Goal: Task Accomplishment & Management: Manage account settings

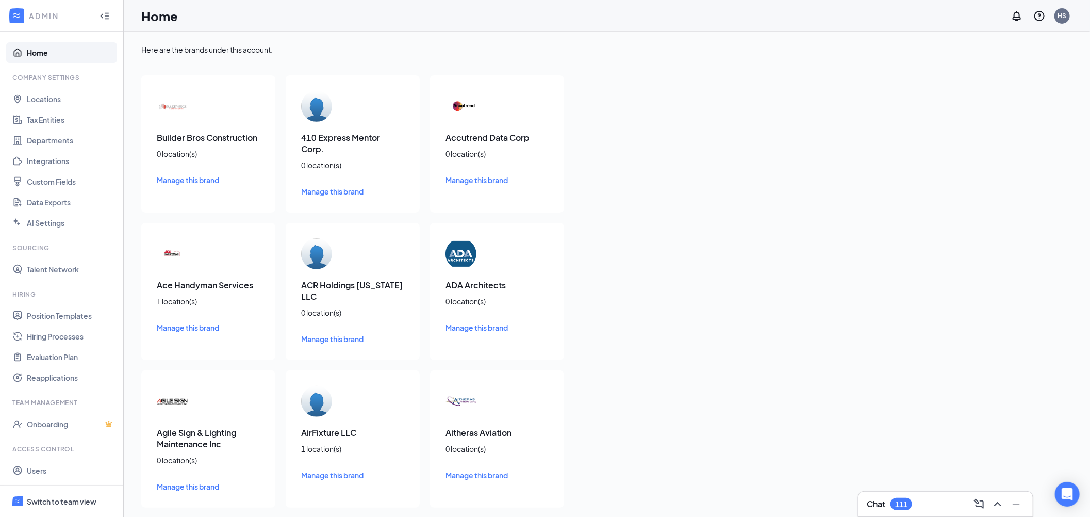
click at [78, 502] on div "Switch to team view" at bounding box center [62, 501] width 70 height 10
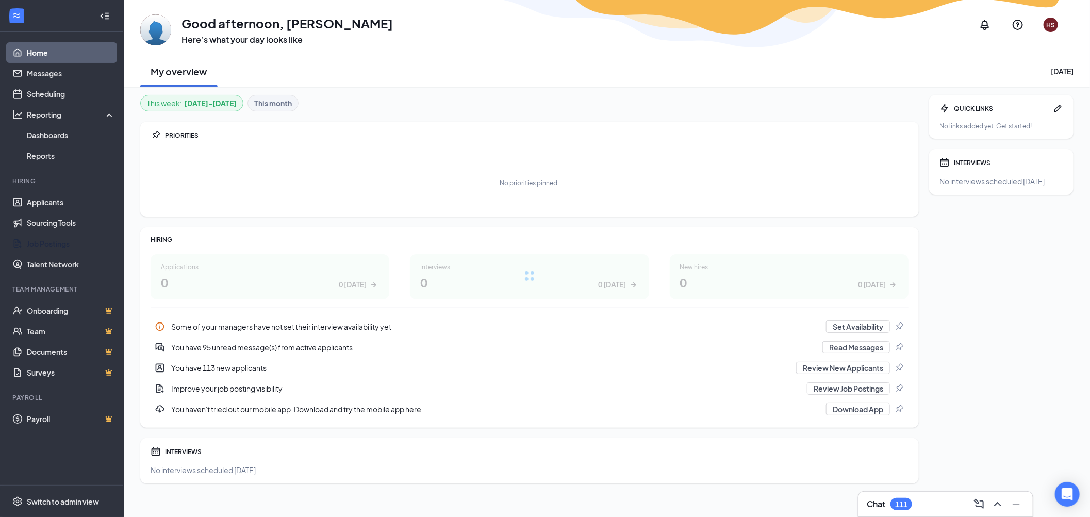
click at [59, 240] on link "Job Postings" at bounding box center [71, 243] width 88 height 21
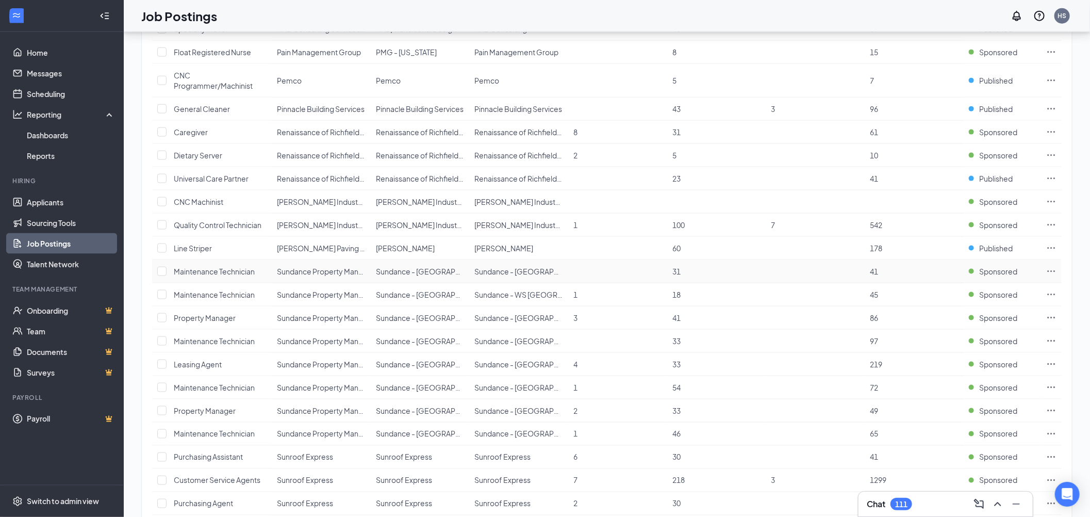
scroll to position [890, 0]
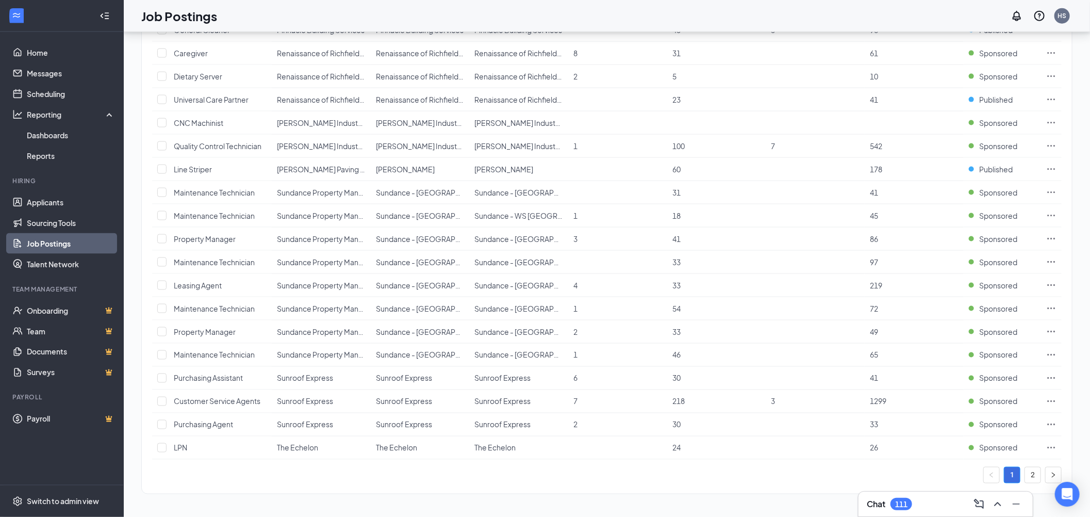
click at [1029, 478] on link "2" at bounding box center [1032, 474] width 15 height 15
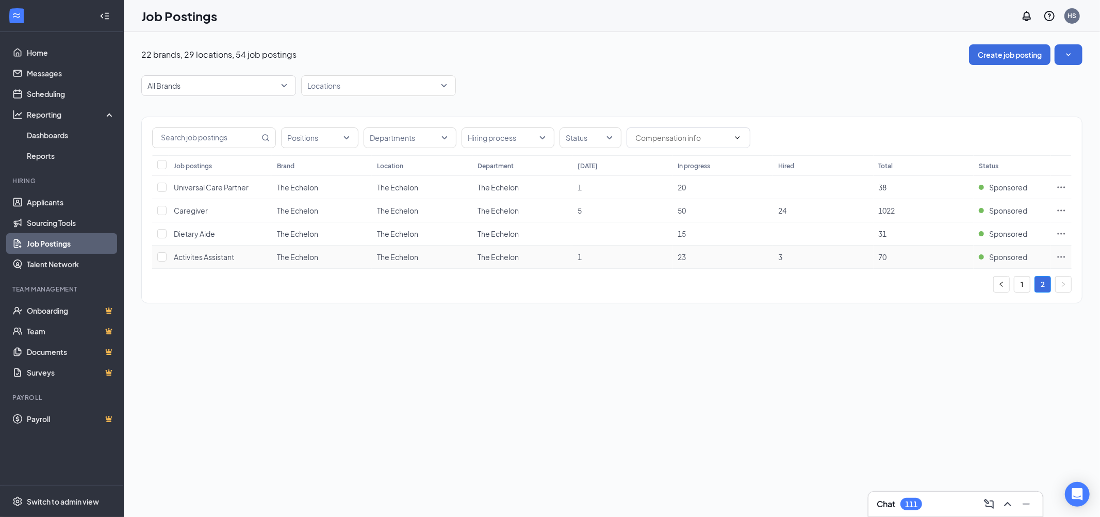
click at [1058, 256] on icon "Ellipses" at bounding box center [1061, 257] width 10 height 10
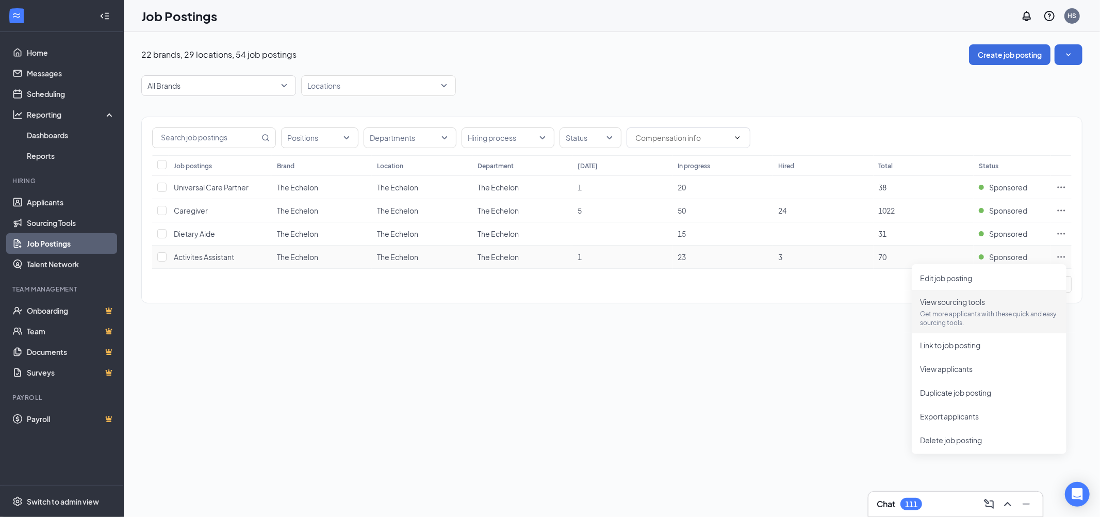
click at [938, 310] on p "Get more applicants with these quick and easy sourcing tools." at bounding box center [989, 318] width 138 height 18
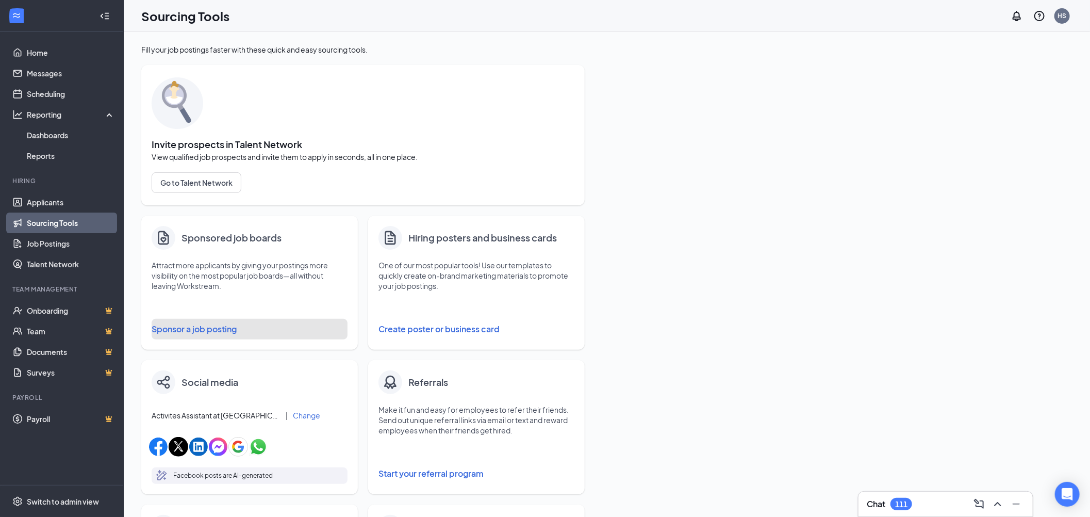
click at [220, 327] on button "Sponsor a job posting" at bounding box center [250, 329] width 196 height 21
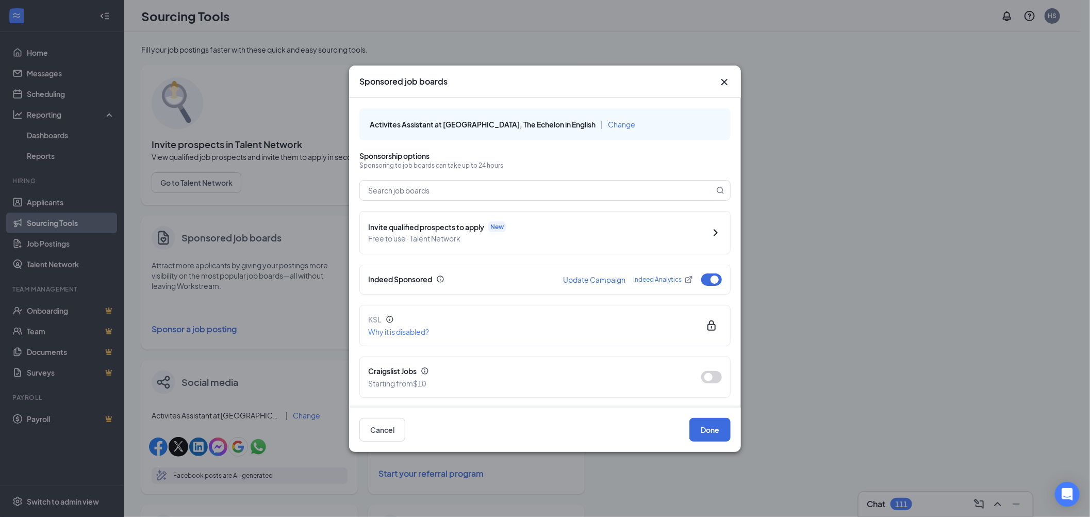
click at [708, 281] on button "button" at bounding box center [711, 279] width 21 height 12
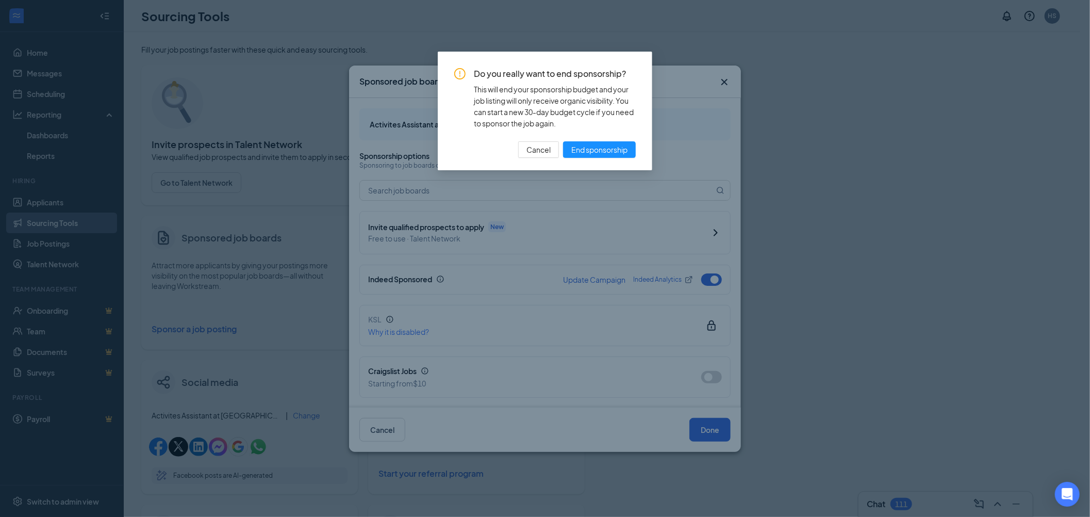
click at [591, 132] on div "Do you really want to end sponsorship? This will end your sponsorship budget an…" at bounding box center [545, 113] width 182 height 90
click at [603, 147] on span "End sponsorship" at bounding box center [599, 149] width 56 height 11
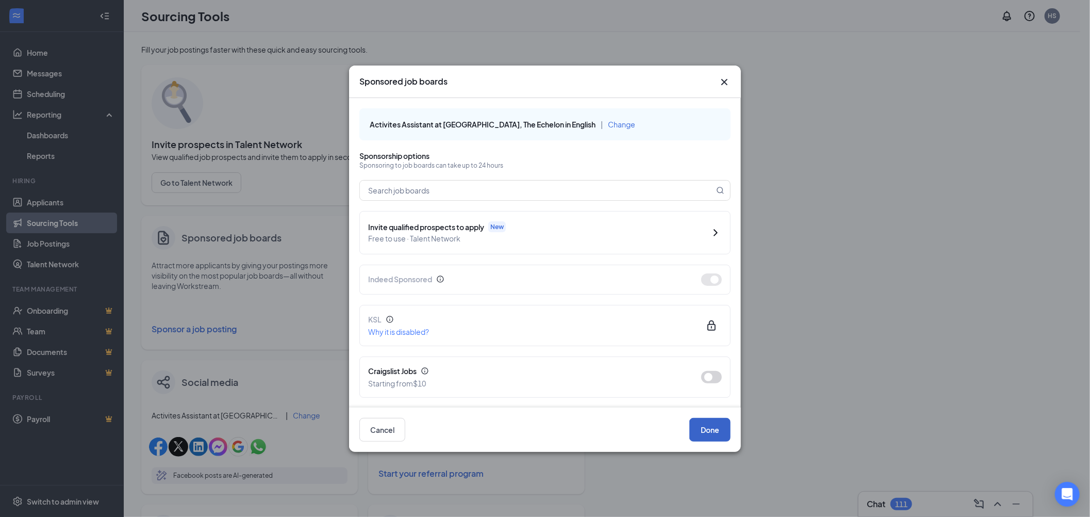
click at [709, 423] on button "Done" at bounding box center [709, 430] width 41 height 24
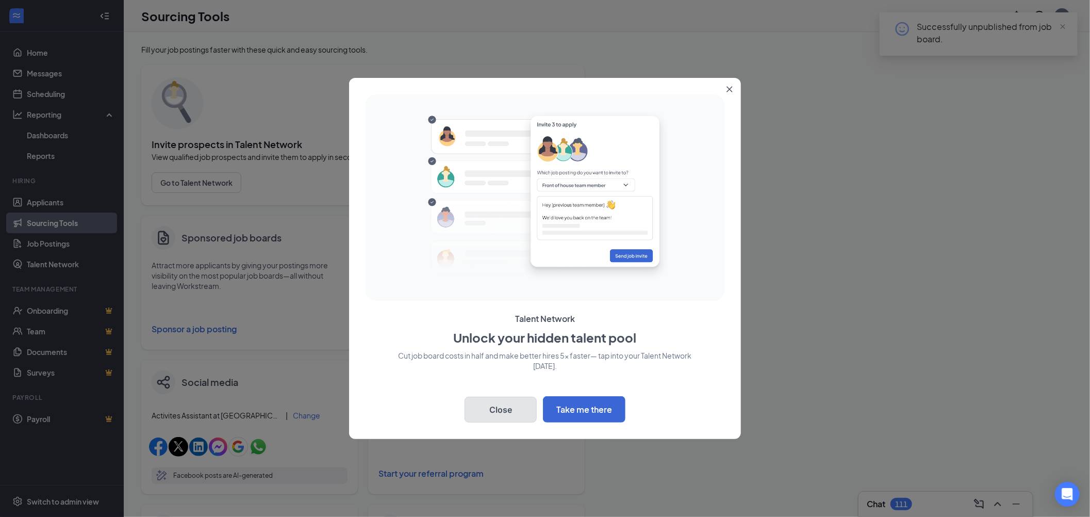
click at [472, 407] on button "Close" at bounding box center [501, 410] width 72 height 26
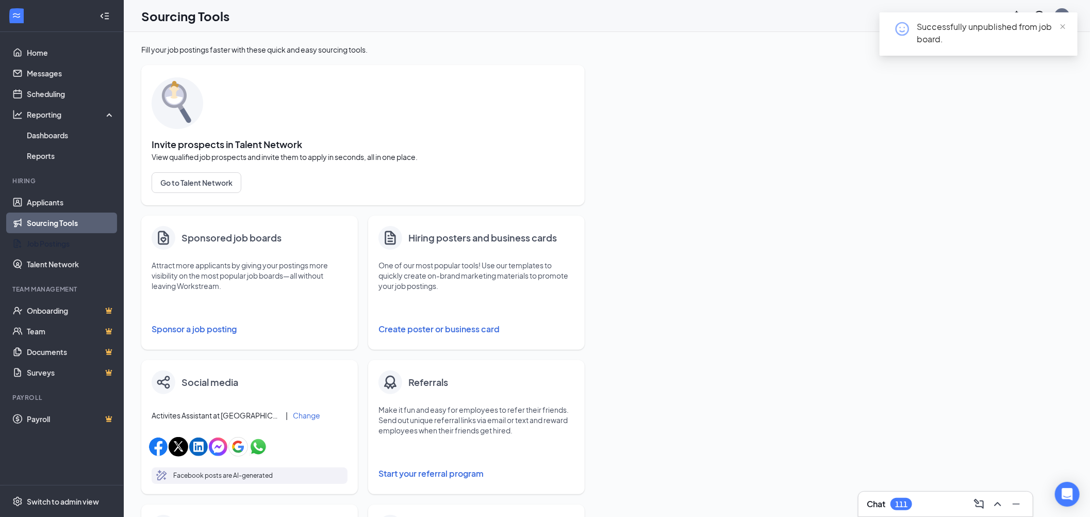
click at [64, 245] on link "Job Postings" at bounding box center [71, 243] width 88 height 21
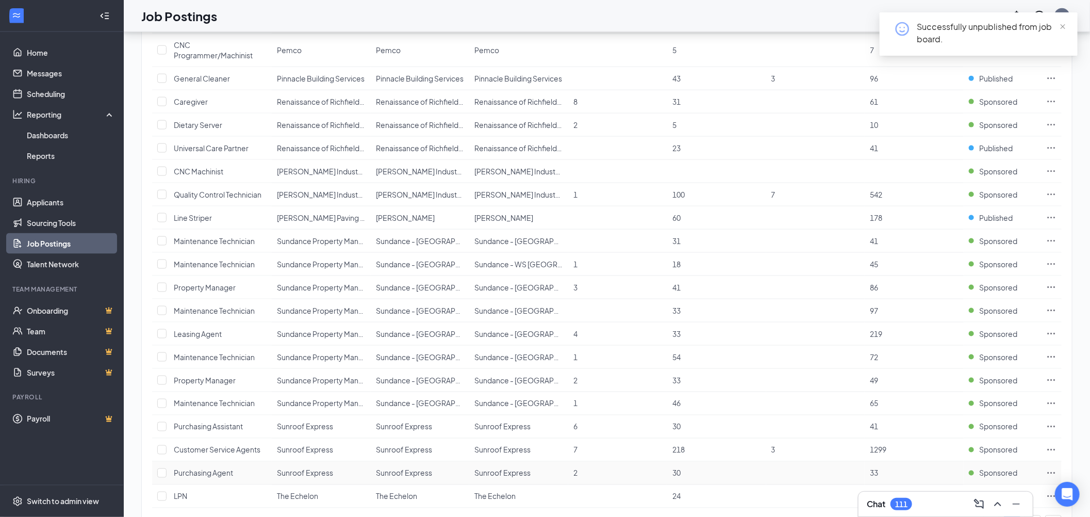
scroll to position [890, 0]
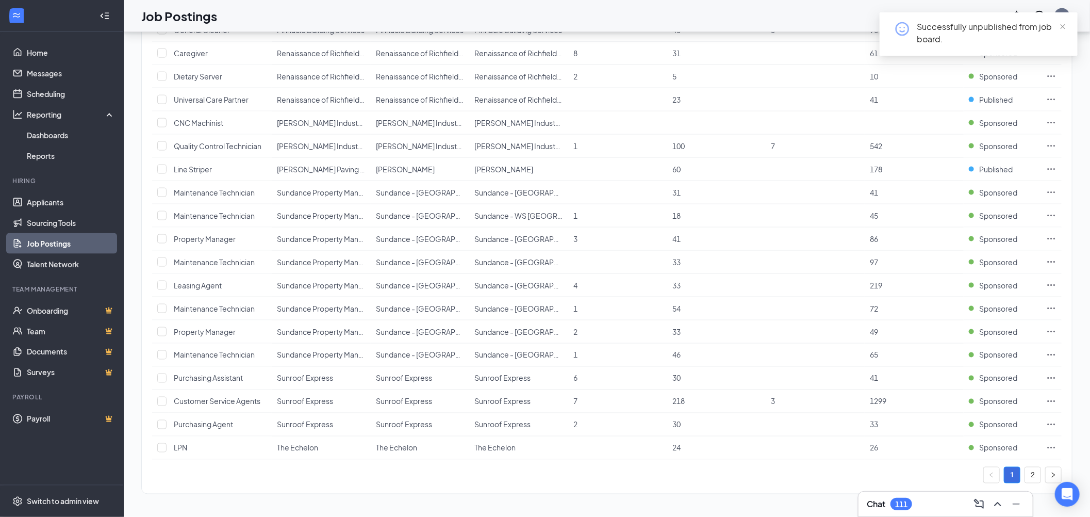
click at [1030, 471] on link "2" at bounding box center [1032, 474] width 15 height 15
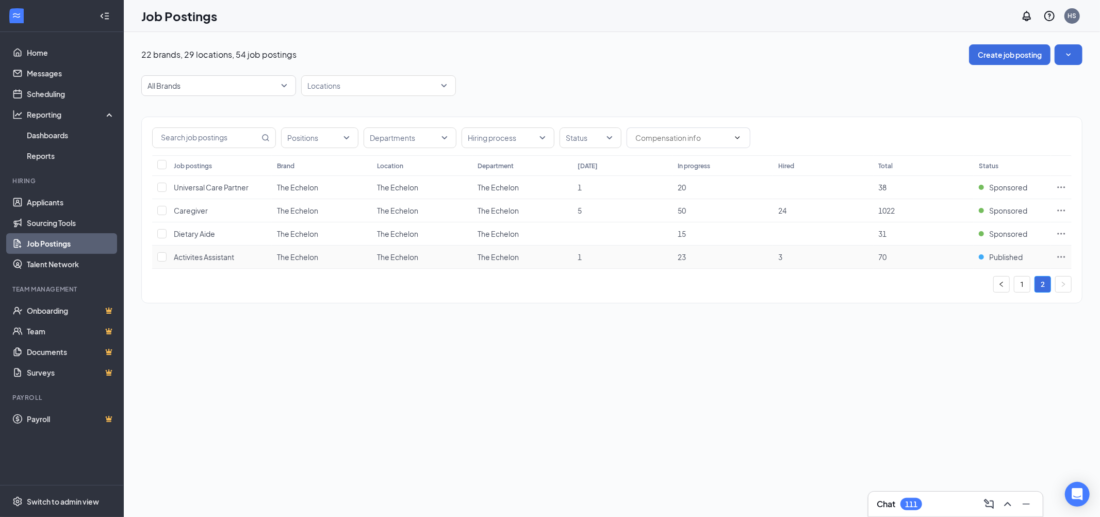
click at [1008, 259] on span "Published" at bounding box center [1006, 257] width 34 height 10
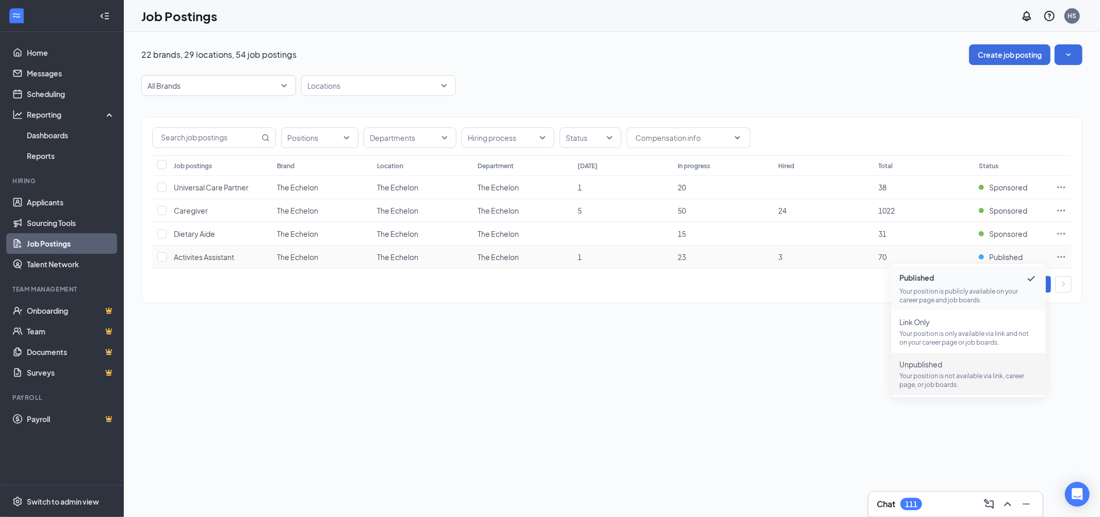
drag, startPoint x: 956, startPoint y: 373, endPoint x: 1078, endPoint y: 332, distance: 129.2
click at [956, 374] on p "Your position is not available via link, career page, or job boards." at bounding box center [968, 380] width 138 height 18
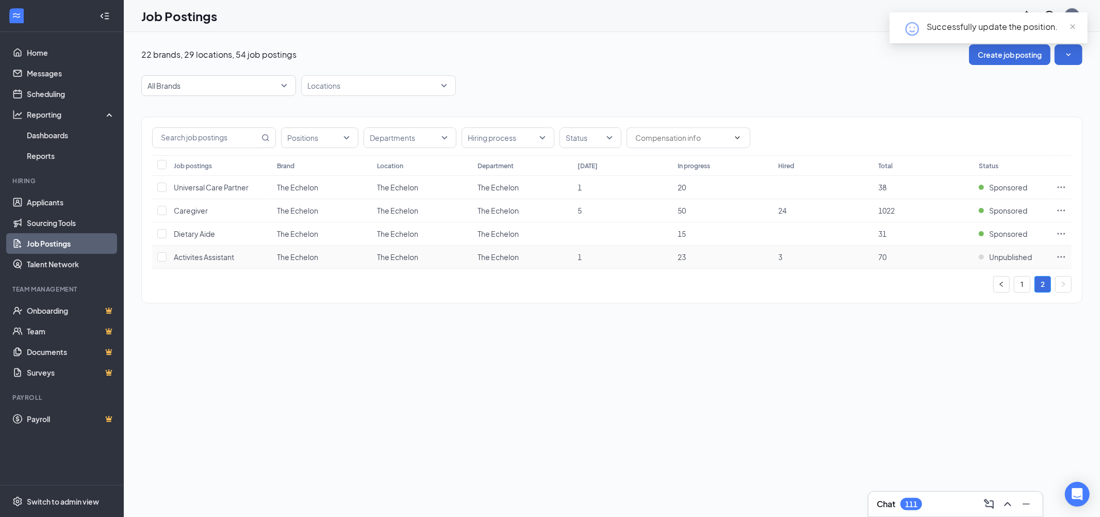
click at [1060, 259] on icon "Ellipses" at bounding box center [1061, 257] width 10 height 10
click at [948, 439] on span "Delete job posting" at bounding box center [951, 439] width 62 height 9
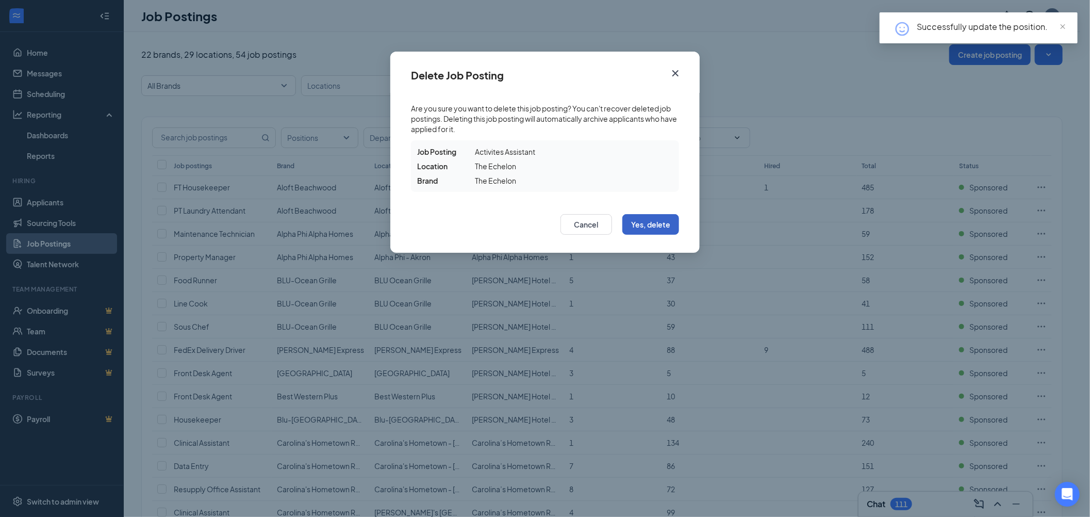
drag, startPoint x: 651, startPoint y: 219, endPoint x: 728, endPoint y: 244, distance: 80.9
click at [661, 222] on button "Yes, delete" at bounding box center [650, 224] width 57 height 21
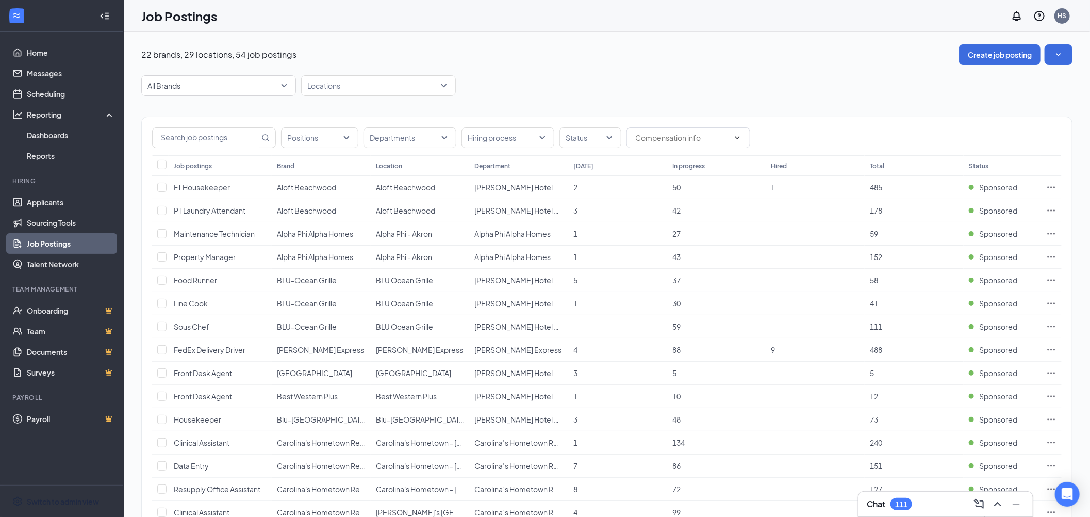
click at [51, 504] on div "Switch to admin view" at bounding box center [63, 501] width 72 height 10
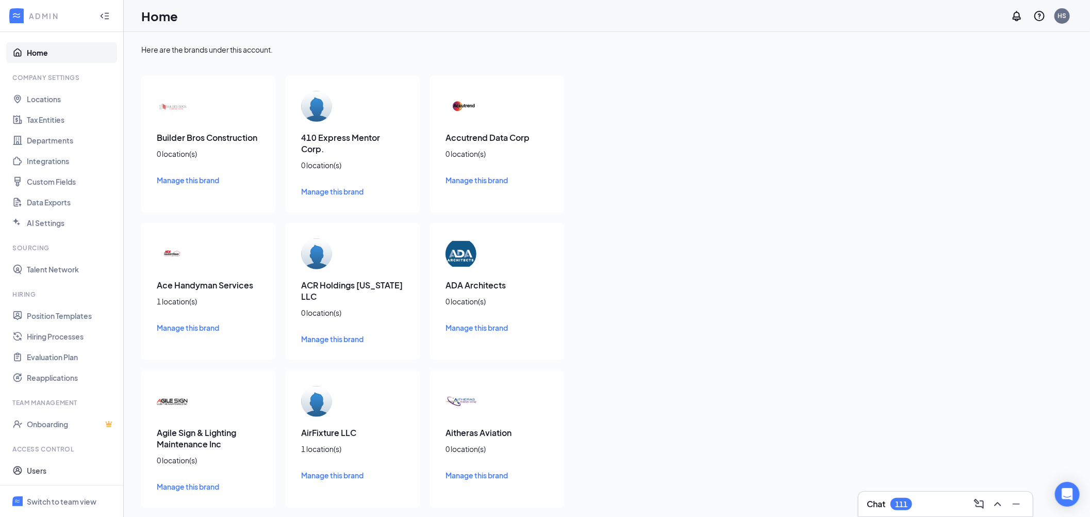
click at [64, 468] on link "Users" at bounding box center [71, 470] width 88 height 21
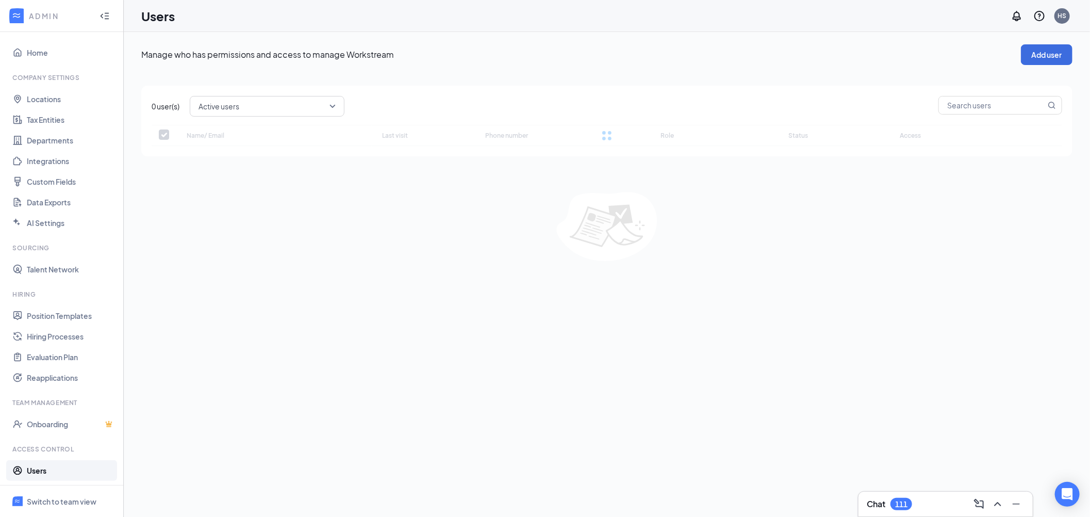
checkbox input "false"
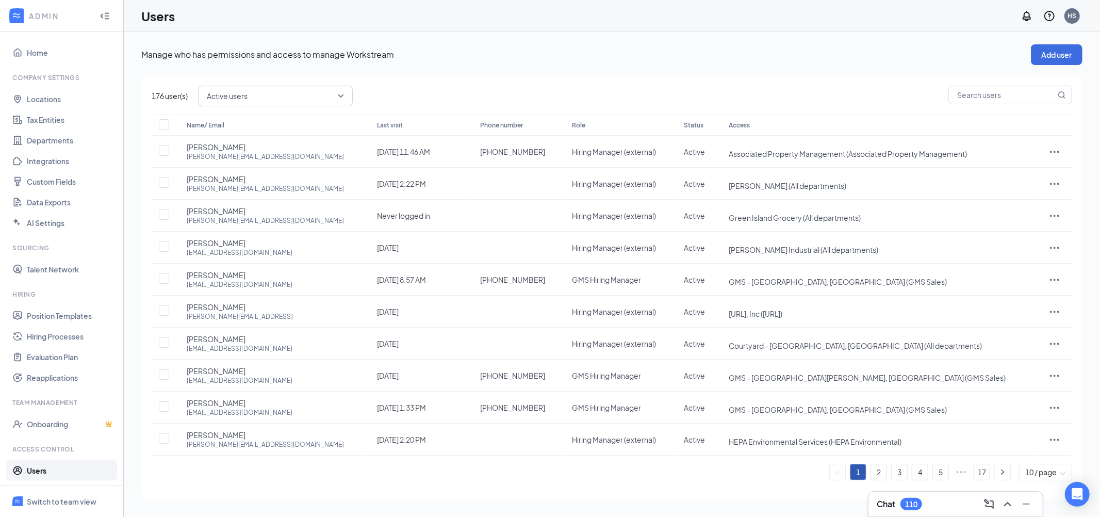
click at [1027, 98] on input "text" at bounding box center [1002, 95] width 107 height 18
type input "[PERSON_NAME]"
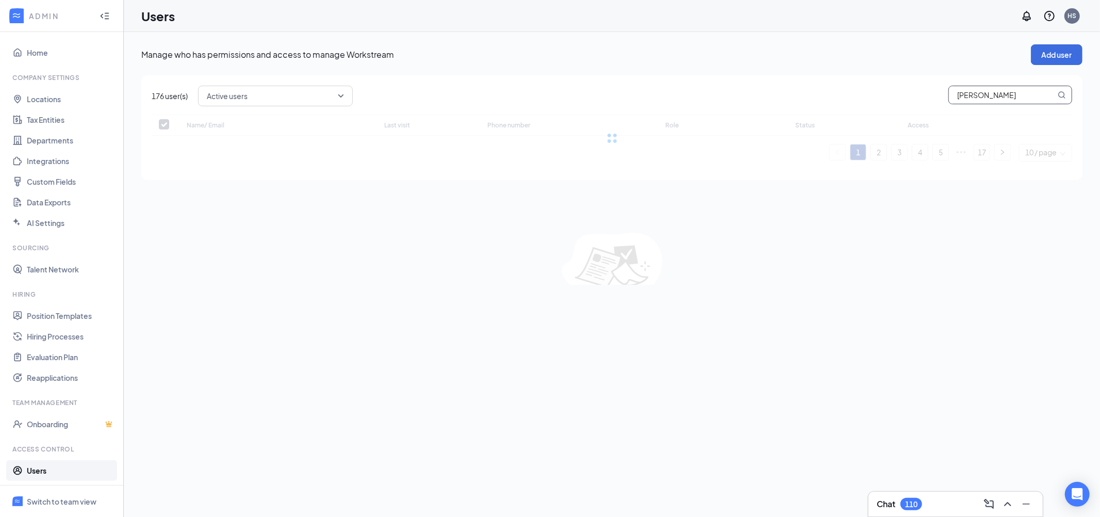
checkbox input "false"
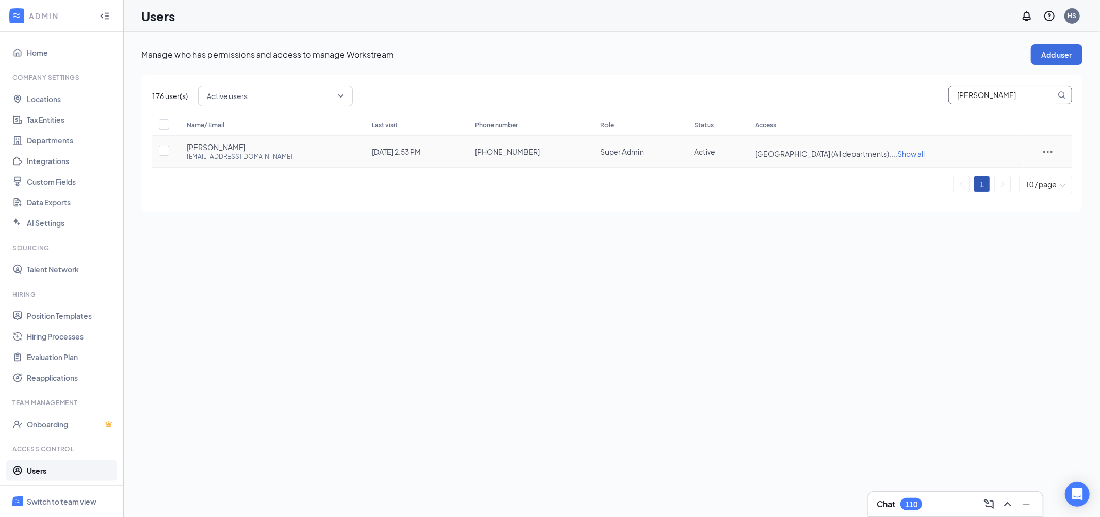
type input "[PERSON_NAME]"
click at [1047, 152] on icon "ActionsIcon" at bounding box center [1048, 151] width 12 height 12
click at [999, 175] on span "Edit user" at bounding box center [1004, 172] width 29 height 9
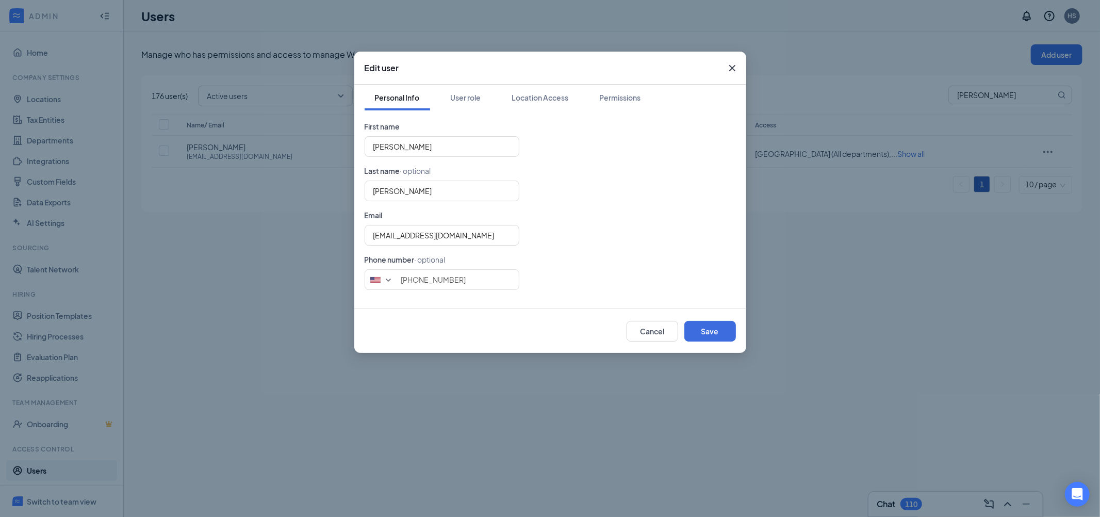
click at [527, 104] on button "Location Access" at bounding box center [540, 98] width 77 height 26
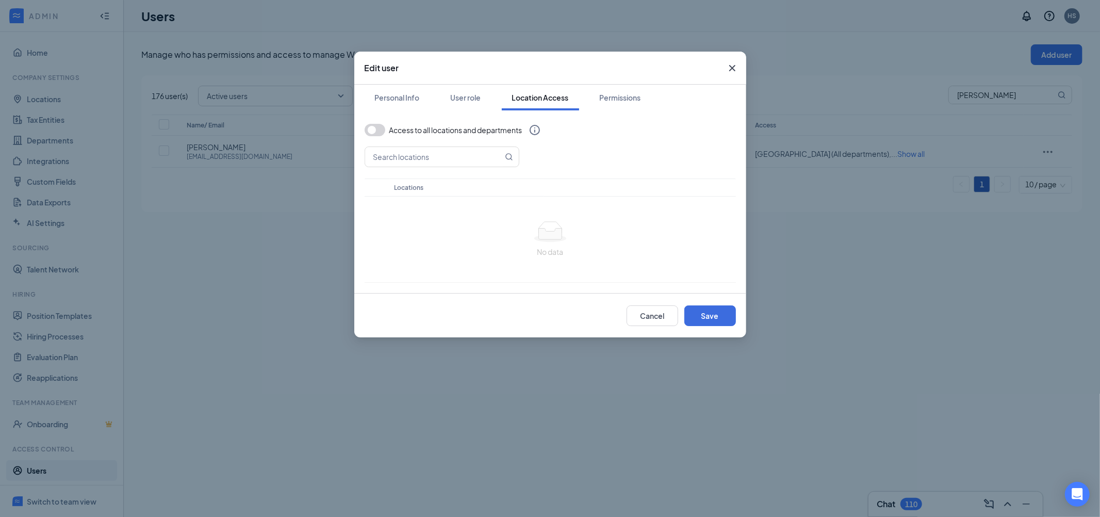
click at [376, 130] on button "button" at bounding box center [375, 130] width 21 height 12
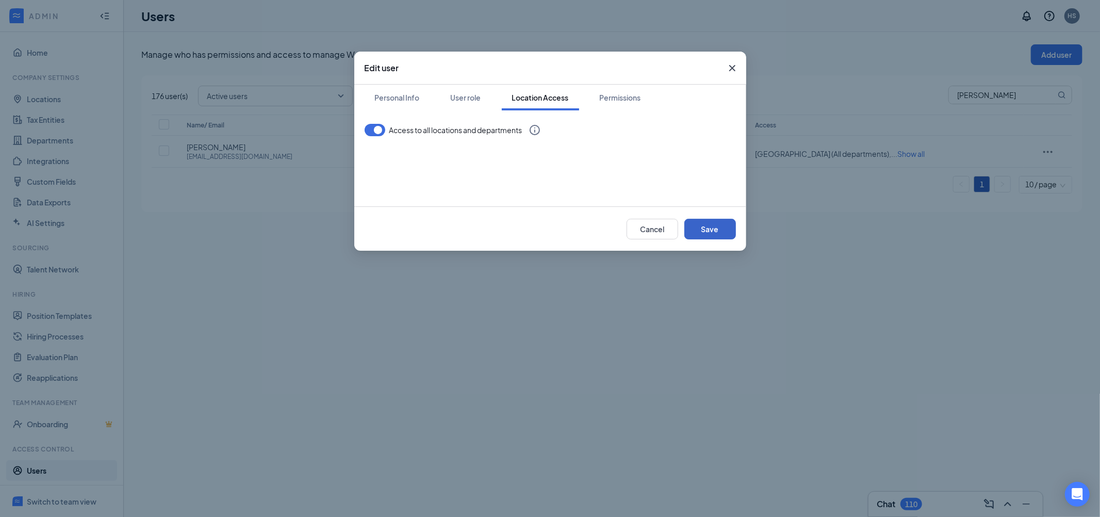
click at [720, 230] on button "Save" at bounding box center [710, 229] width 52 height 21
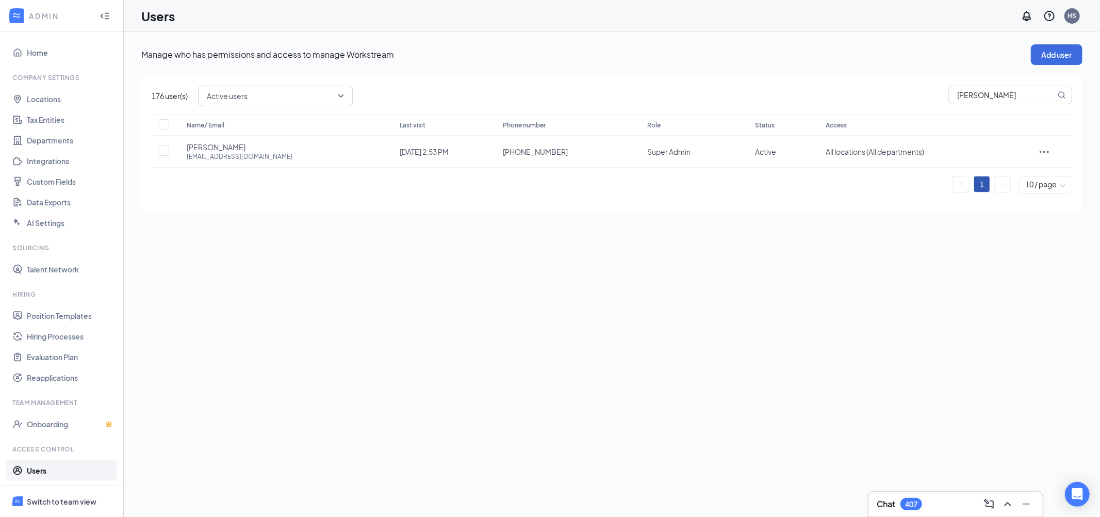
drag, startPoint x: 55, startPoint y: 495, endPoint x: 471, endPoint y: 421, distance: 422.7
click at [55, 495] on span "Switch to team view" at bounding box center [71, 500] width 88 height 31
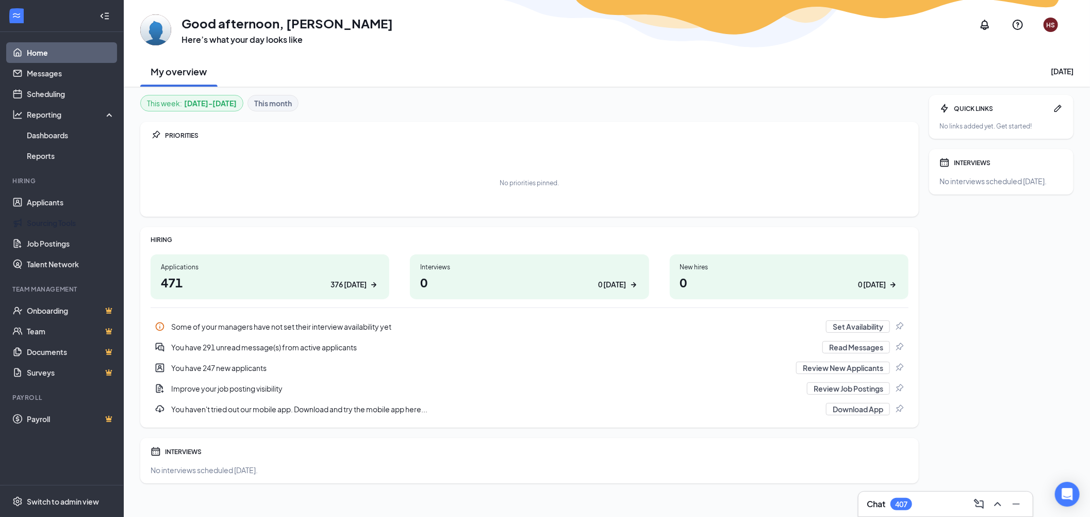
click at [64, 207] on link "Applicants" at bounding box center [71, 202] width 88 height 21
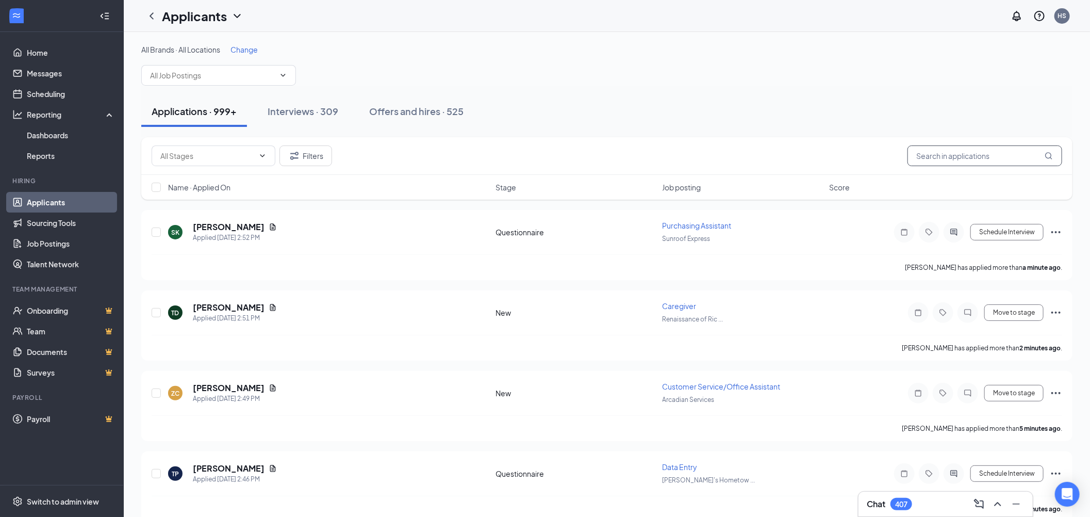
click at [964, 159] on input "text" at bounding box center [985, 155] width 155 height 21
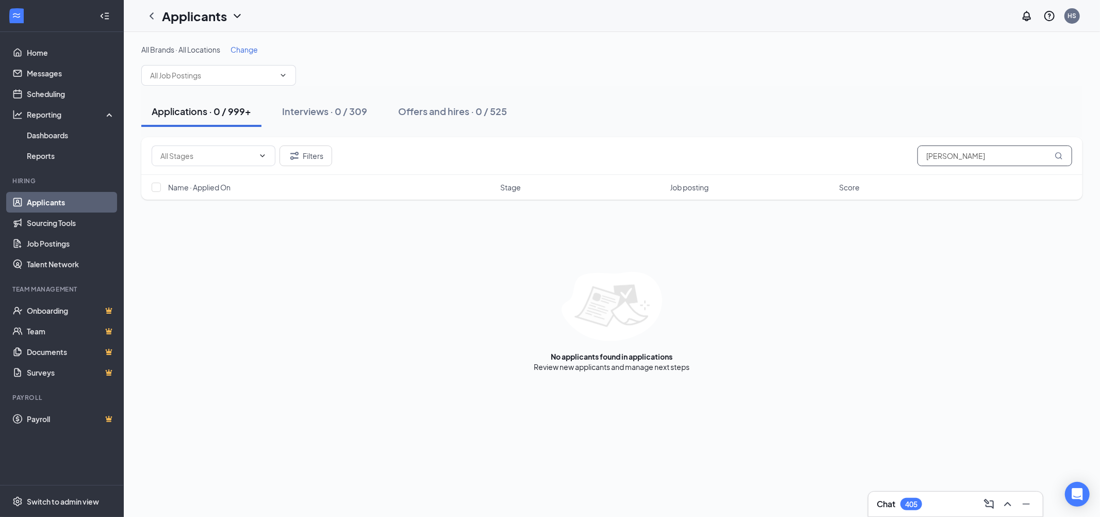
drag, startPoint x: 984, startPoint y: 153, endPoint x: 888, endPoint y: 152, distance: 96.4
click at [888, 152] on div "Filters [PERSON_NAME]" at bounding box center [612, 155] width 921 height 21
click at [982, 160] on input "[PERSON_NAME]" at bounding box center [994, 155] width 155 height 21
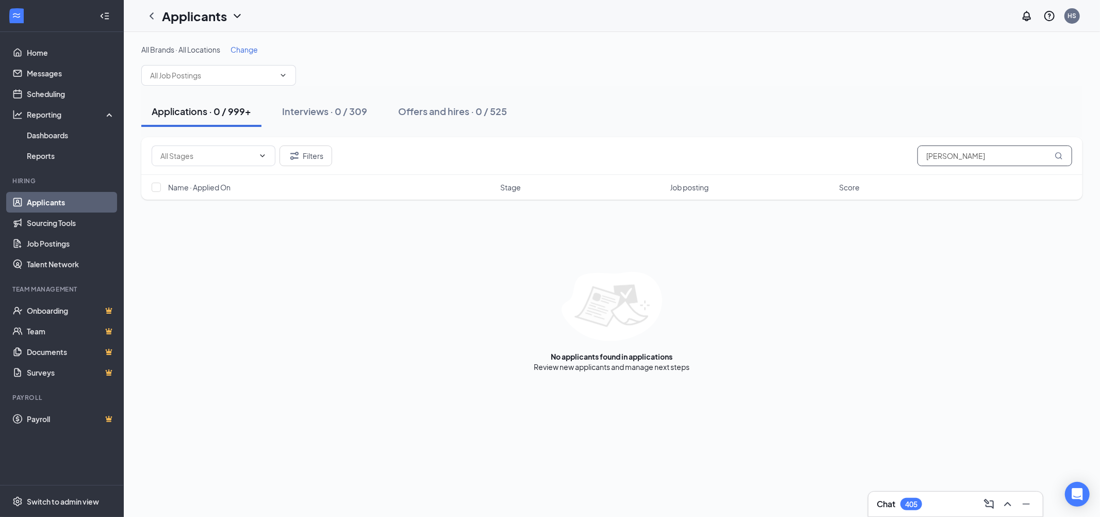
click at [982, 160] on input "[PERSON_NAME]" at bounding box center [994, 155] width 155 height 21
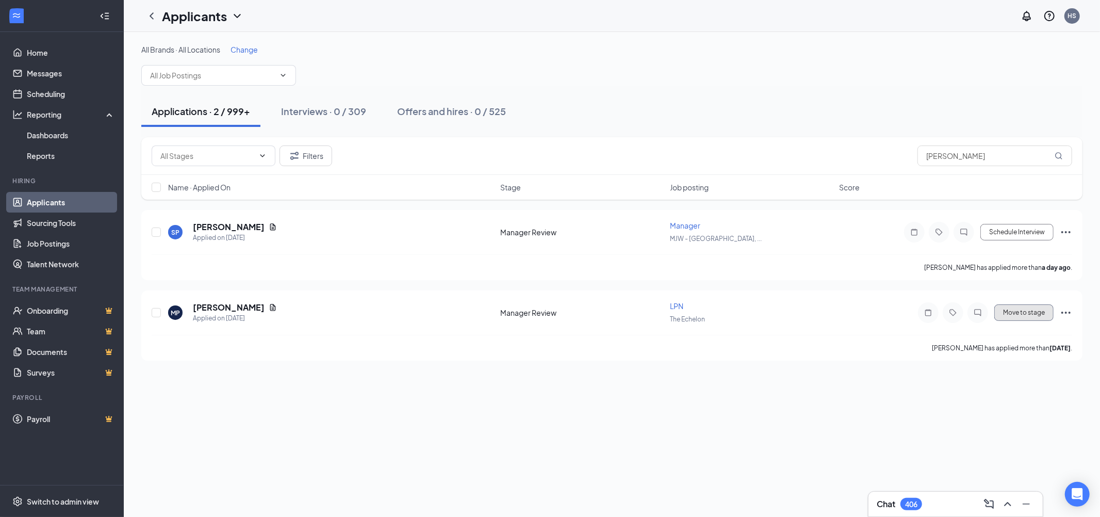
click at [1022, 315] on button "Move to stage" at bounding box center [1023, 312] width 59 height 17
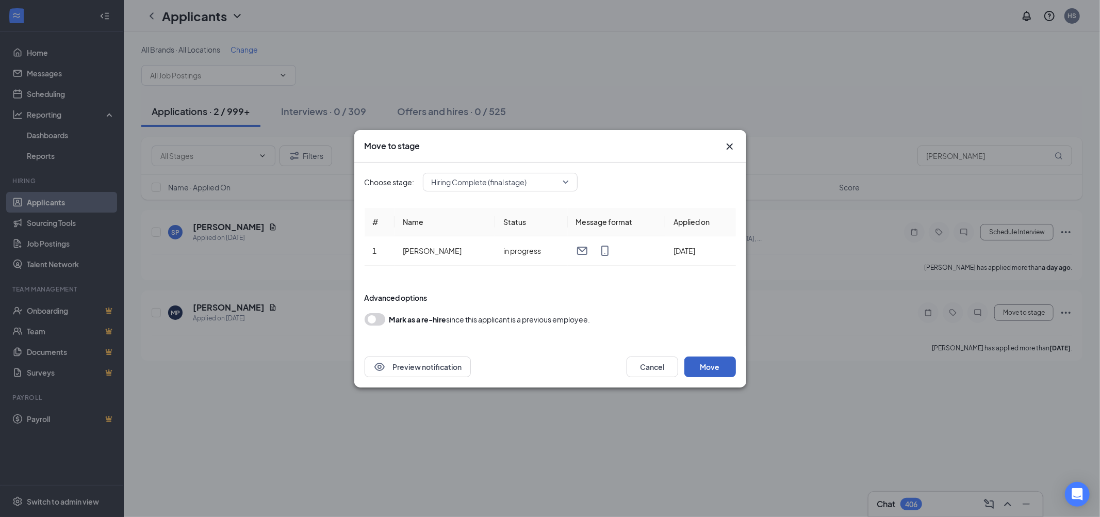
click at [719, 368] on button "Move" at bounding box center [710, 366] width 52 height 21
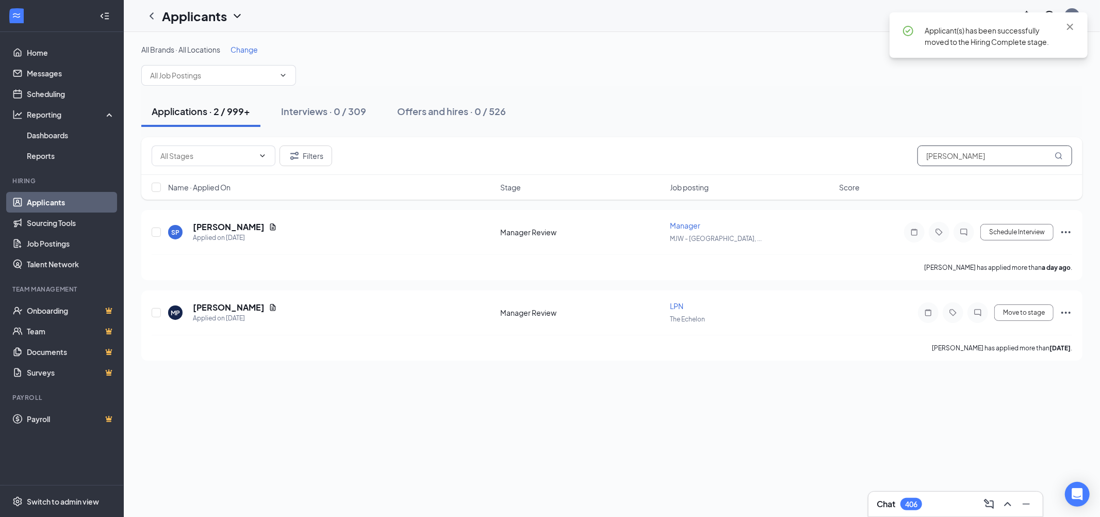
drag, startPoint x: 908, startPoint y: 156, endPoint x: 831, endPoint y: 160, distance: 77.0
click at [832, 160] on div "Filters [PERSON_NAME]" at bounding box center [612, 155] width 921 height 21
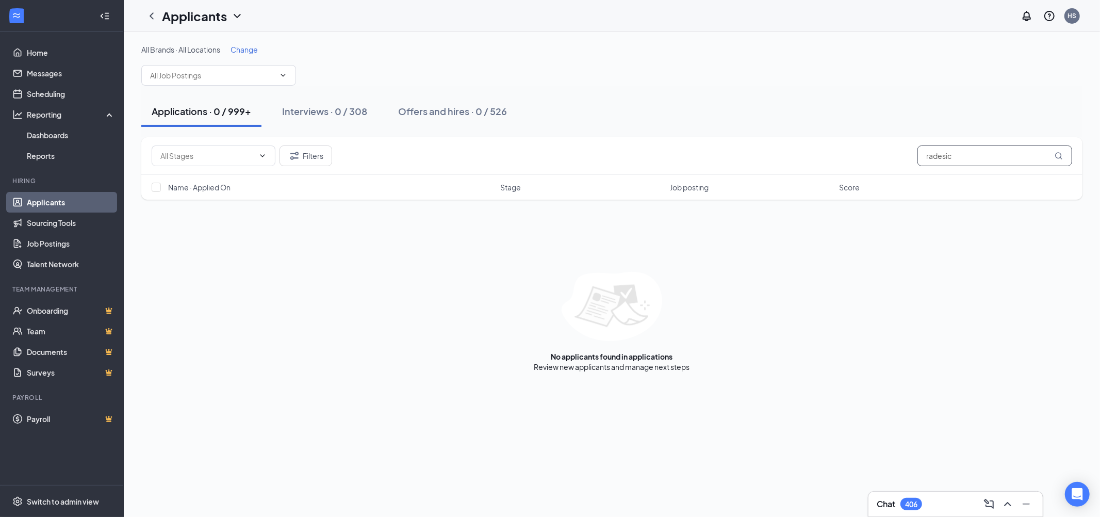
paste input "[PERSON_NAME]"
drag, startPoint x: 878, startPoint y: 156, endPoint x: 857, endPoint y: 158, distance: 21.8
click at [857, 158] on div "Filters [PERSON_NAME]" at bounding box center [612, 155] width 921 height 21
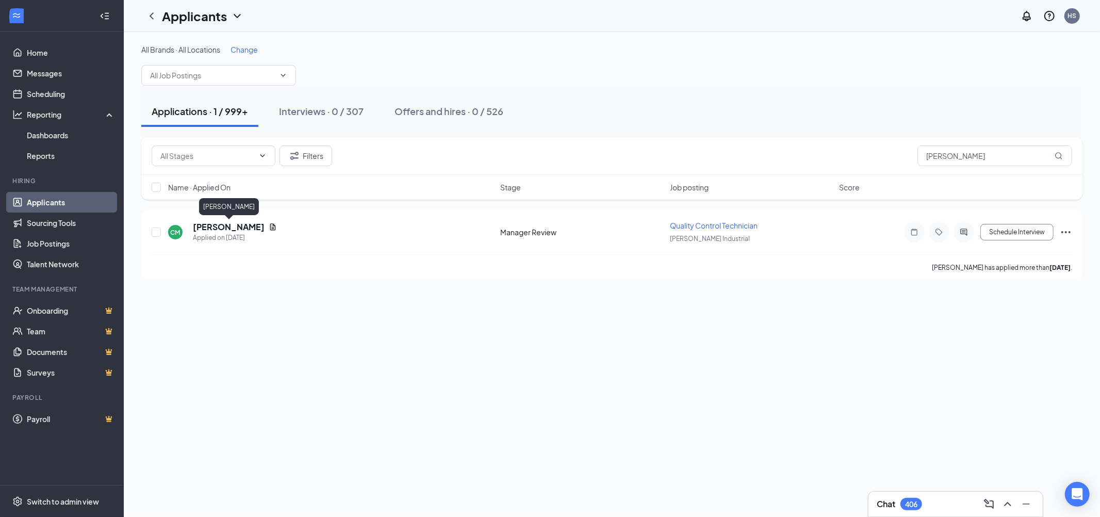
click at [227, 223] on h5 "[PERSON_NAME]" at bounding box center [229, 226] width 72 height 11
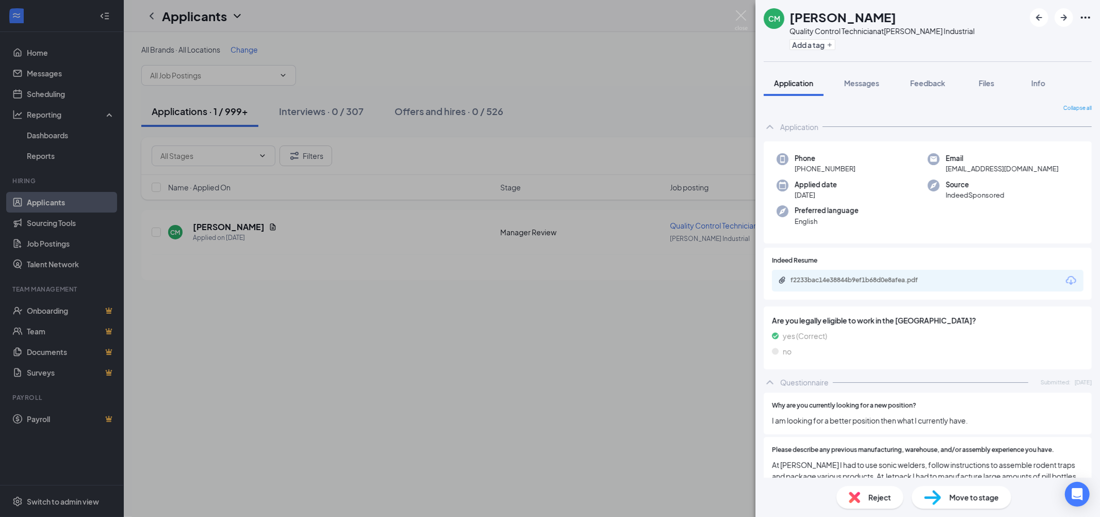
click at [635, 298] on div "CM [PERSON_NAME] Quality Control Technician at [PERSON_NAME] Industrial Add a t…" at bounding box center [550, 258] width 1100 height 517
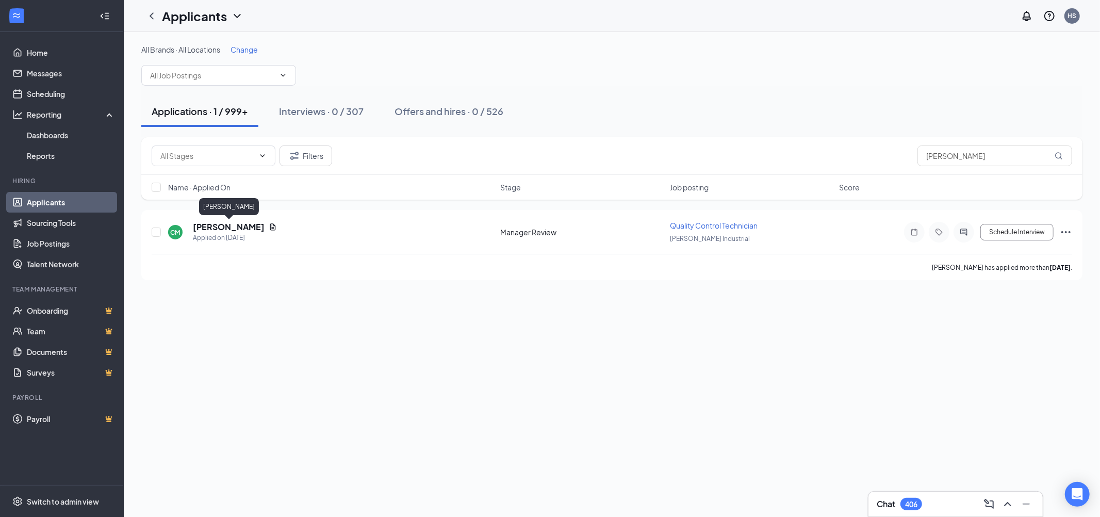
click at [222, 228] on h5 "[PERSON_NAME]" at bounding box center [229, 226] width 72 height 11
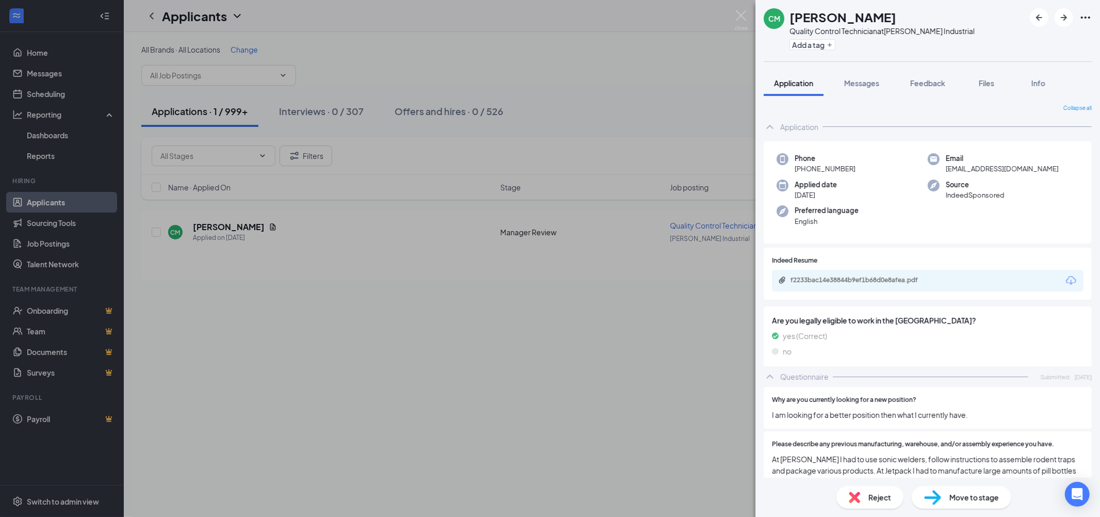
click at [956, 499] on span "Move to stage" at bounding box center [974, 496] width 50 height 11
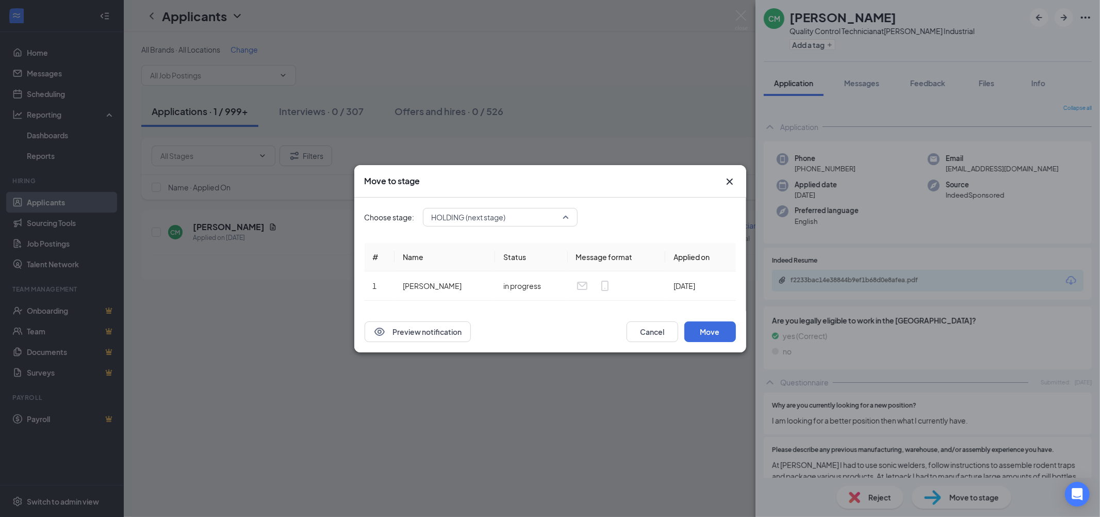
click at [519, 213] on span "HOLDING (next stage)" at bounding box center [496, 216] width 128 height 15
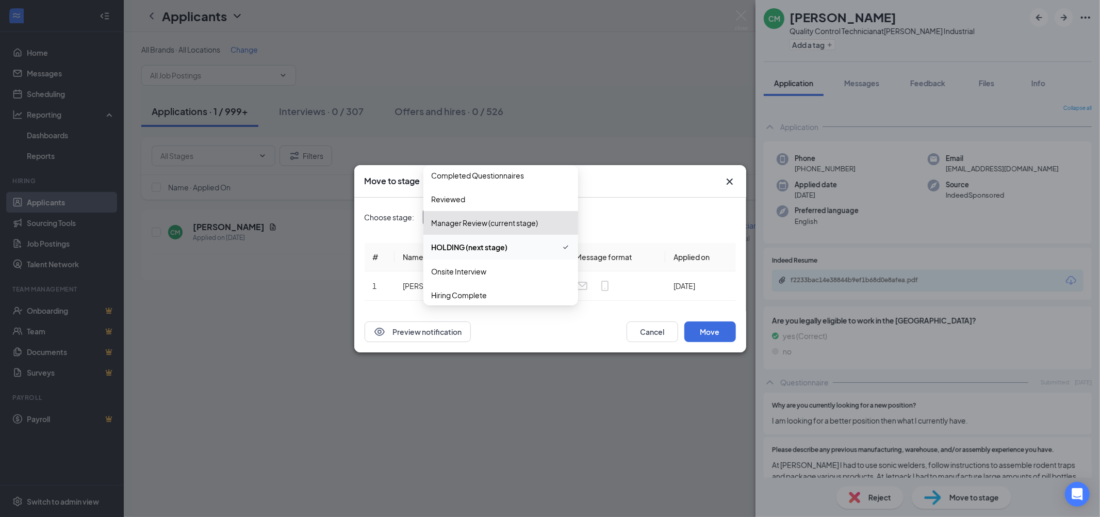
scroll to position [59, 0]
click at [505, 265] on span "Onsite Interview" at bounding box center [501, 265] width 138 height 11
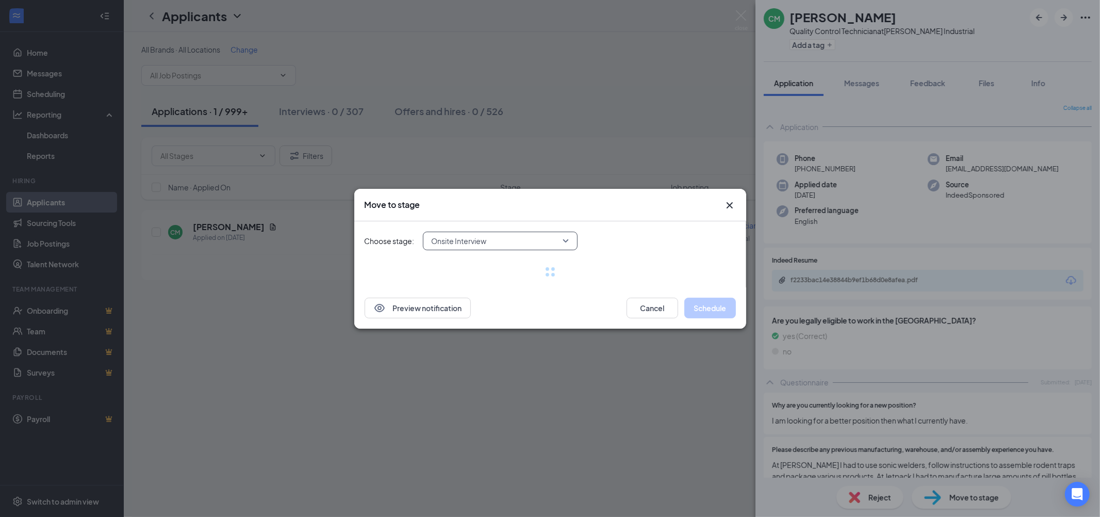
click at [474, 239] on span "Onsite Interview" at bounding box center [459, 240] width 55 height 15
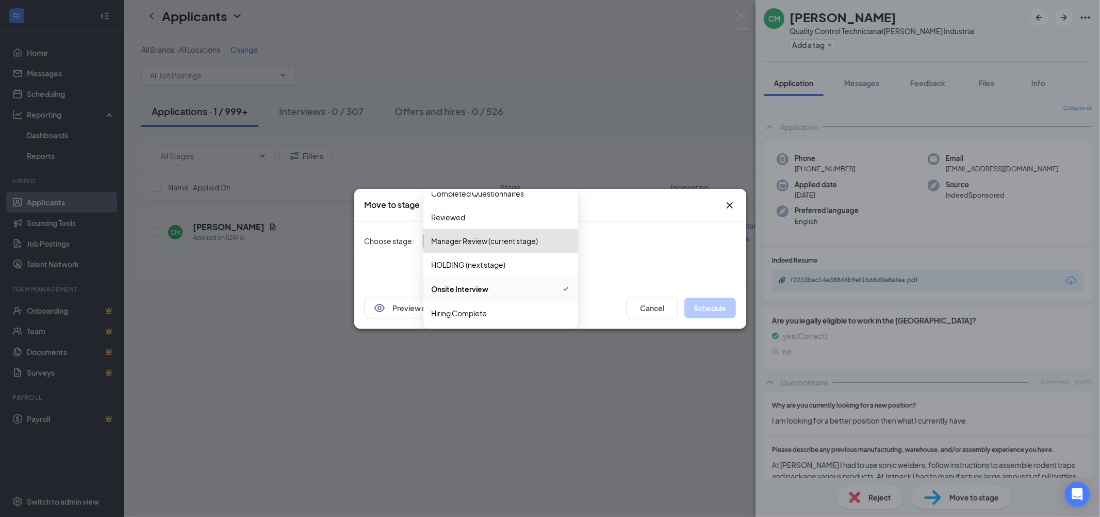
scroll to position [58, 0]
click at [485, 313] on span "Hiring Complete" at bounding box center [460, 313] width 56 height 11
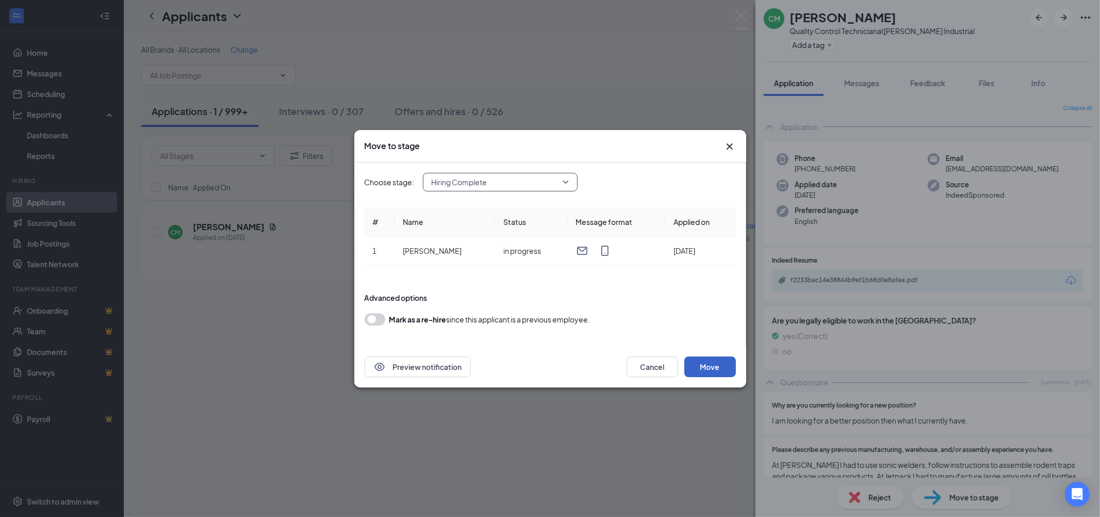
drag, startPoint x: 717, startPoint y: 367, endPoint x: 738, endPoint y: 369, distance: 21.2
click at [717, 368] on button "Move" at bounding box center [710, 366] width 52 height 21
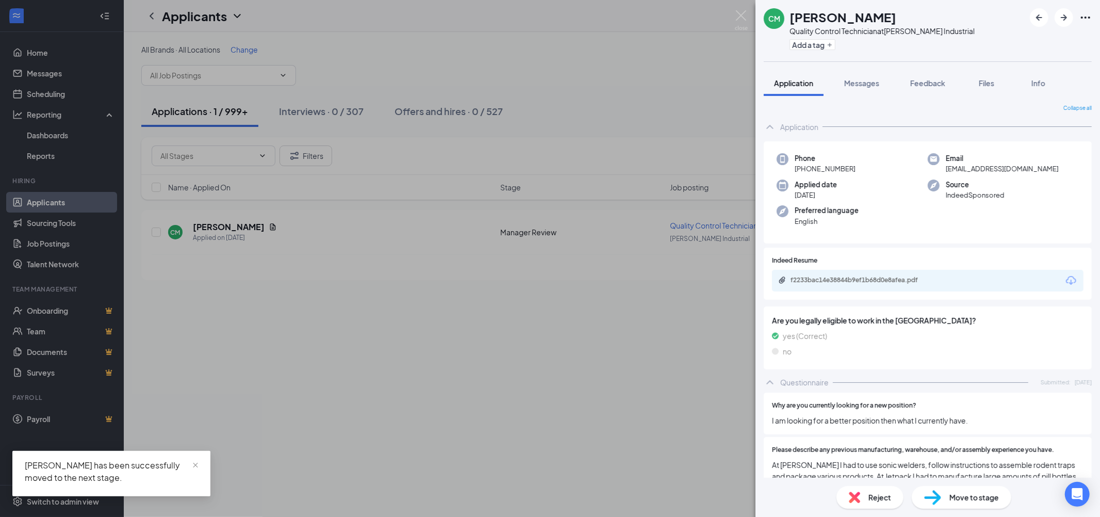
click at [593, 261] on div "CM [PERSON_NAME] Quality Control Technician at [PERSON_NAME] Industrial Add a t…" at bounding box center [550, 258] width 1100 height 517
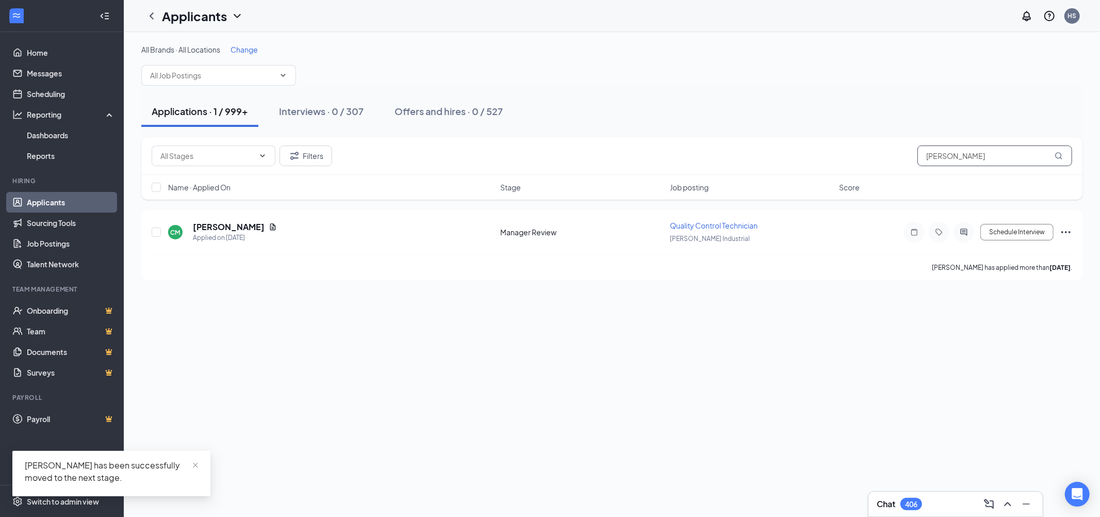
drag, startPoint x: 998, startPoint y: 146, endPoint x: 837, endPoint y: 152, distance: 161.0
click at [837, 152] on div "Filters [PERSON_NAME]" at bounding box center [612, 155] width 921 height 21
type input "v"
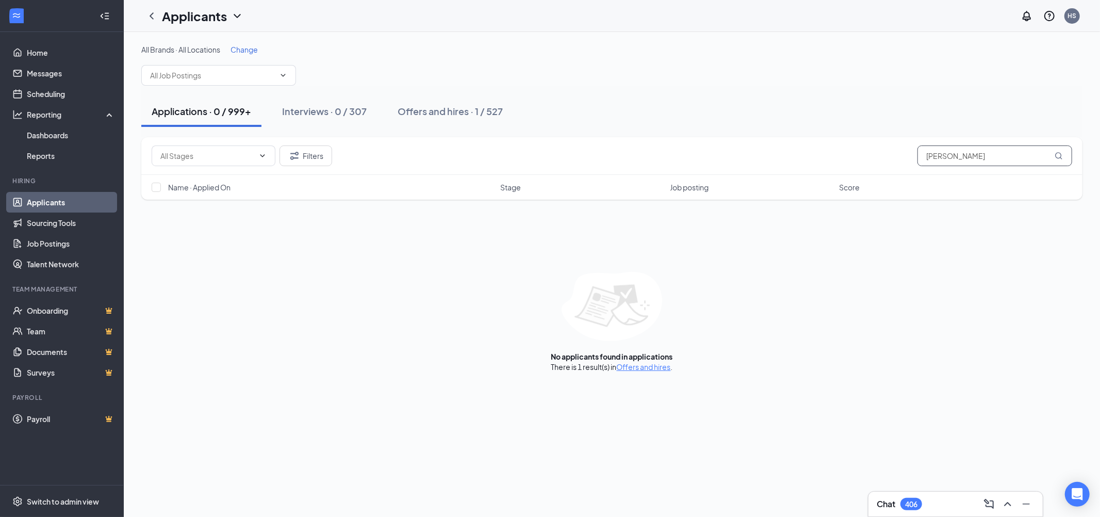
type input "[PERSON_NAME]"
click at [488, 116] on div "Offers and hires · 1 / 527" at bounding box center [450, 111] width 105 height 13
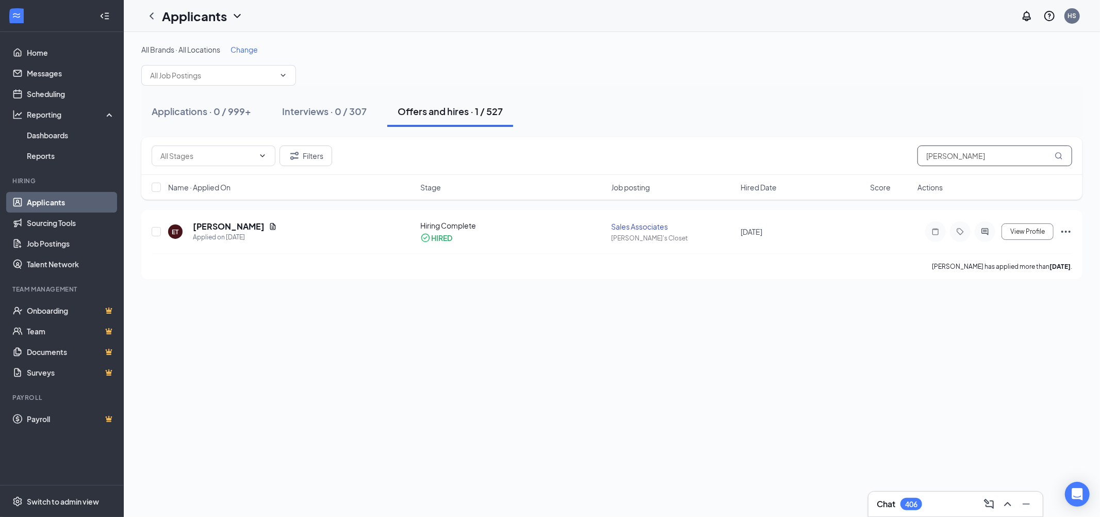
click at [981, 153] on input "[PERSON_NAME]" at bounding box center [994, 155] width 155 height 21
paste input "[PERSON_NAME]"
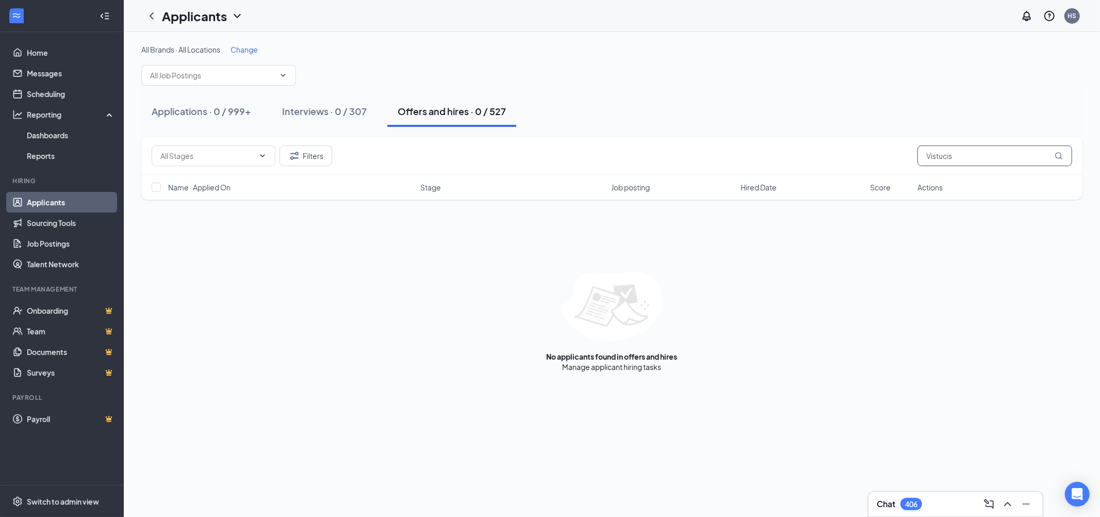
type input "Vistucis"
click at [218, 102] on button "Applications · 0 / 999+" at bounding box center [201, 111] width 120 height 31
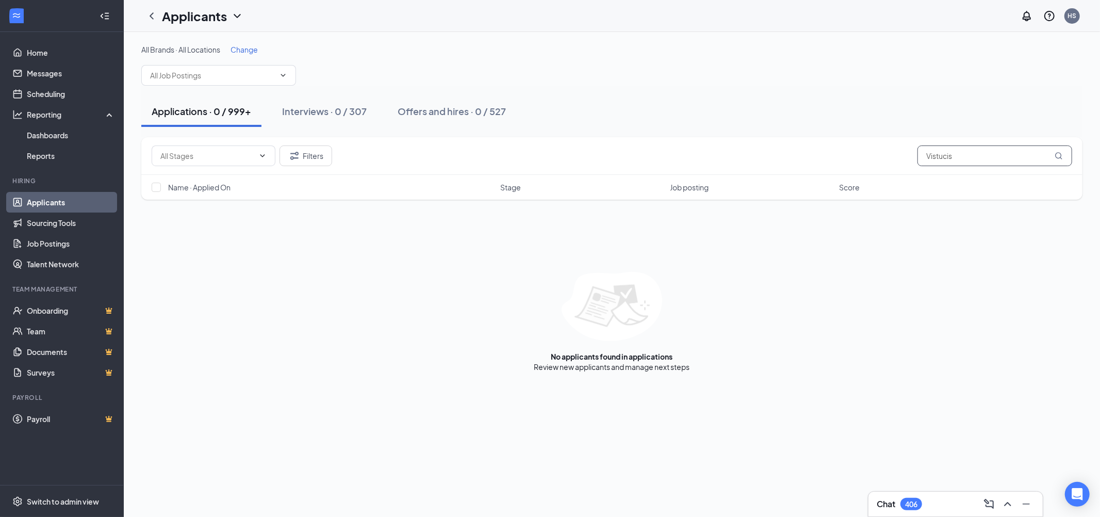
click at [854, 162] on div "Filters Vistucis" at bounding box center [612, 155] width 921 height 21
drag, startPoint x: 960, startPoint y: 154, endPoint x: 907, endPoint y: 163, distance: 54.5
click at [885, 163] on div "Filters [PERSON_NAME]" at bounding box center [612, 155] width 921 height 21
click at [867, 169] on div "Filters [PERSON_NAME]" at bounding box center [611, 156] width 941 height 38
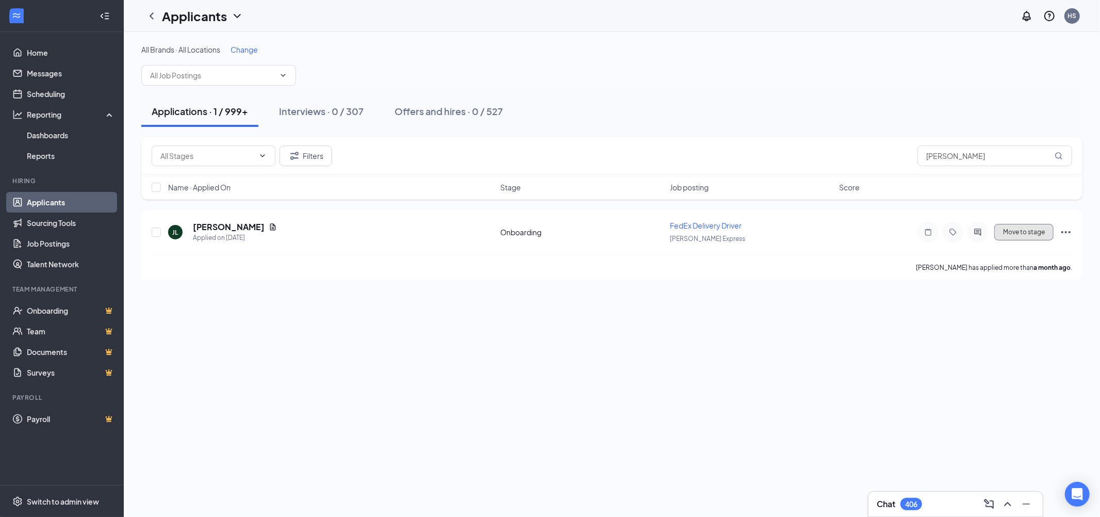
click at [1022, 231] on button "Move to stage" at bounding box center [1023, 232] width 59 height 17
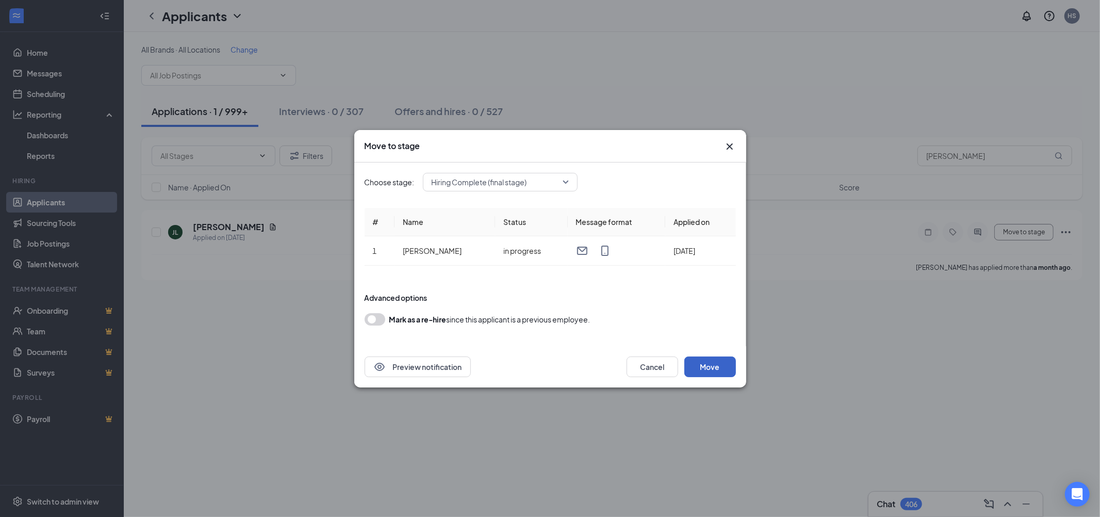
click at [699, 374] on button "Move" at bounding box center [710, 366] width 52 height 21
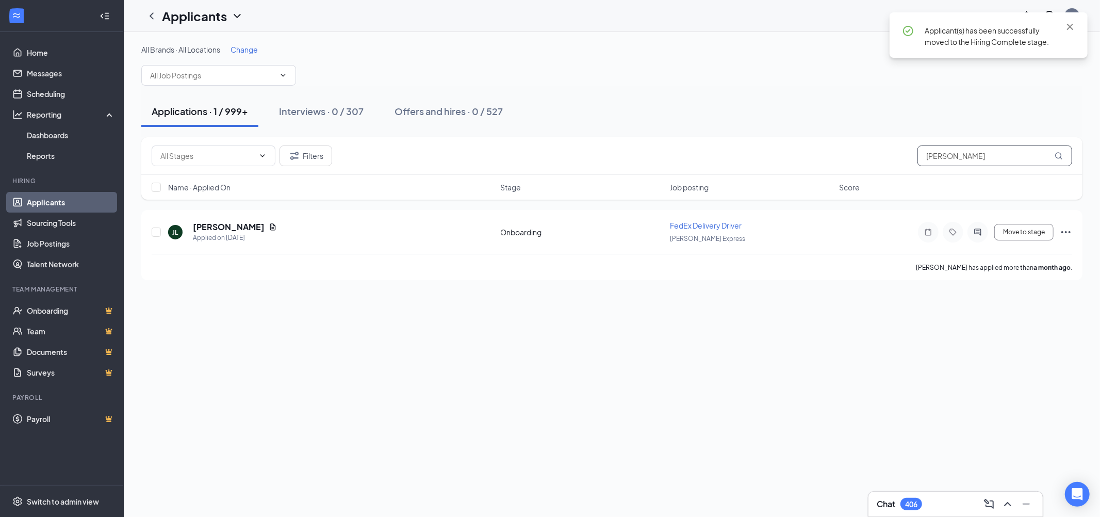
click at [826, 155] on div "Filters [PERSON_NAME]" at bounding box center [612, 155] width 921 height 21
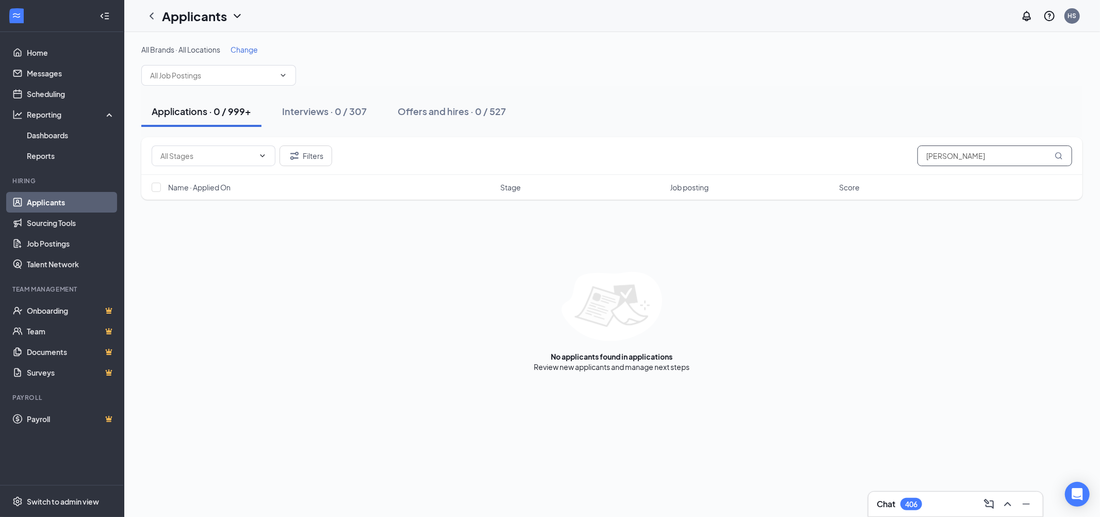
click at [980, 161] on input "[PERSON_NAME]" at bounding box center [994, 155] width 155 height 21
type input "[PERSON_NAME]"
click at [441, 106] on div "Offers and hires · 1 / 528" at bounding box center [451, 111] width 106 height 13
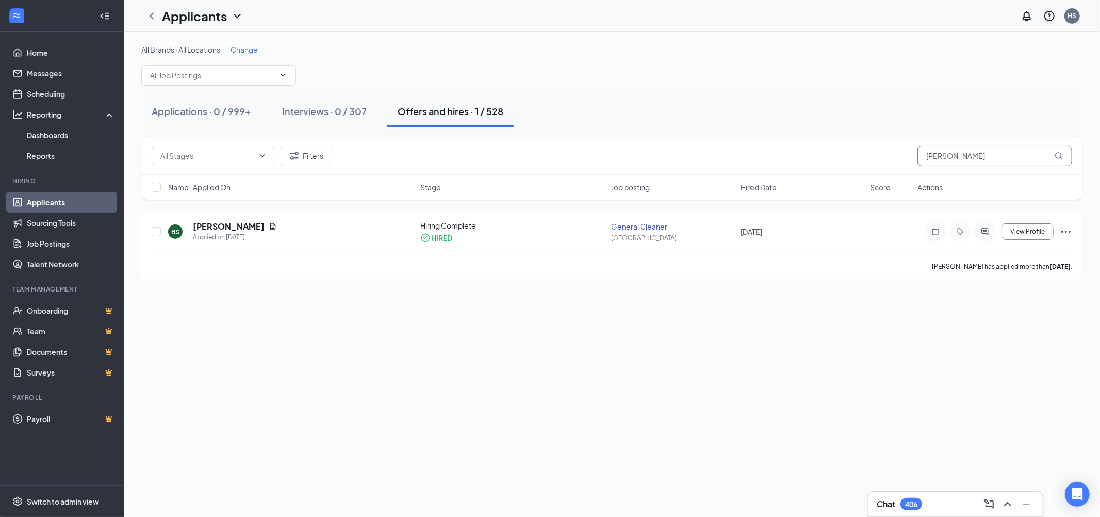
drag, startPoint x: 971, startPoint y: 164, endPoint x: 840, endPoint y: 162, distance: 131.5
click at [840, 162] on div "Filters [PERSON_NAME]" at bounding box center [612, 155] width 921 height 21
drag, startPoint x: 903, startPoint y: 153, endPoint x: 885, endPoint y: 154, distance: 18.1
click at [864, 153] on div "Filters [PERSON_NAME]" at bounding box center [612, 155] width 921 height 21
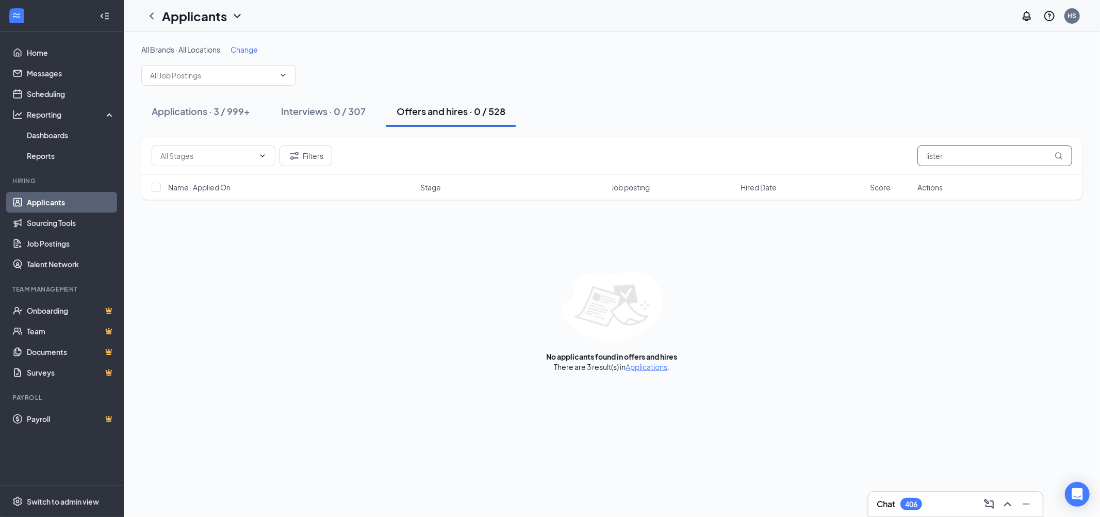
type input "lister"
click at [198, 106] on div "Applications · 3 / 999+" at bounding box center [201, 111] width 98 height 13
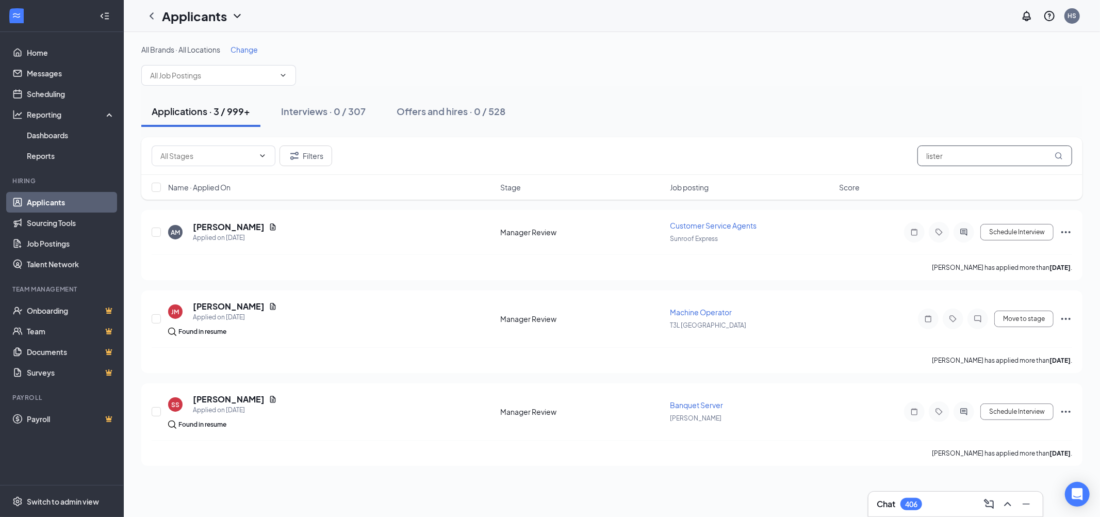
click at [919, 151] on input "lister" at bounding box center [994, 155] width 155 height 21
click at [961, 151] on input "lister" at bounding box center [994, 155] width 155 height 21
paste input "[PERSON_NAME]"
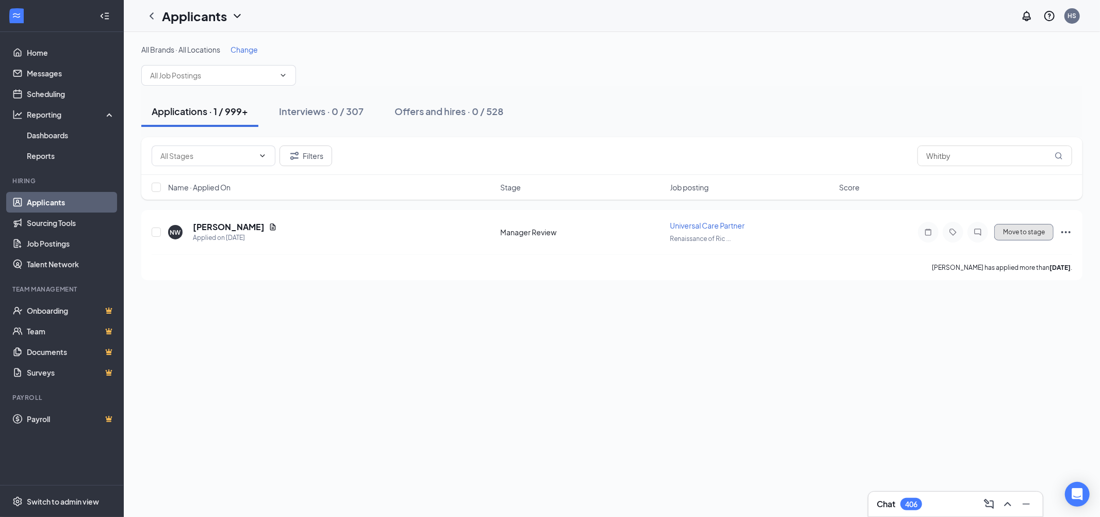
click at [1031, 225] on button "Move to stage" at bounding box center [1023, 232] width 59 height 17
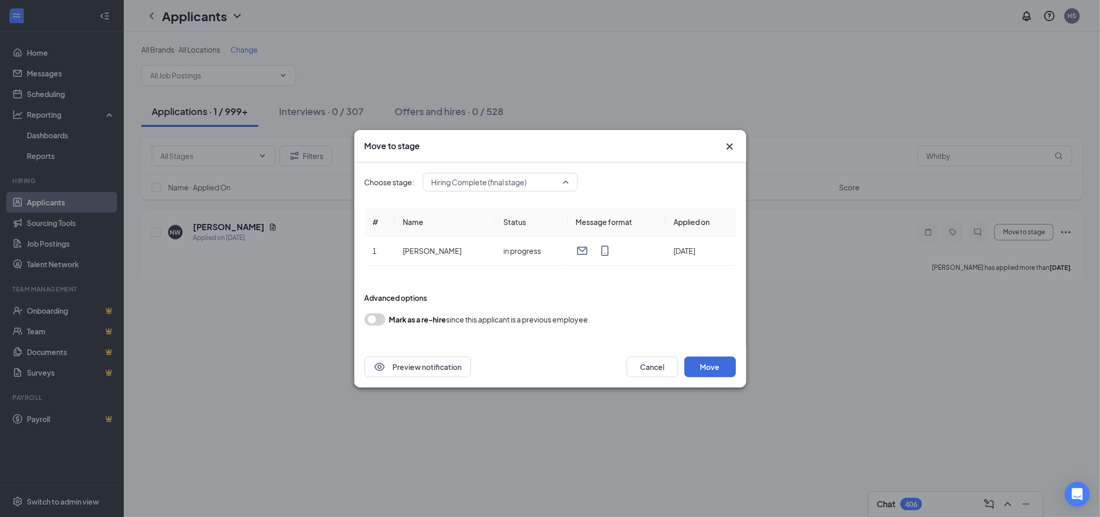
click at [478, 182] on span "Hiring Complete (final stage)" at bounding box center [479, 181] width 95 height 15
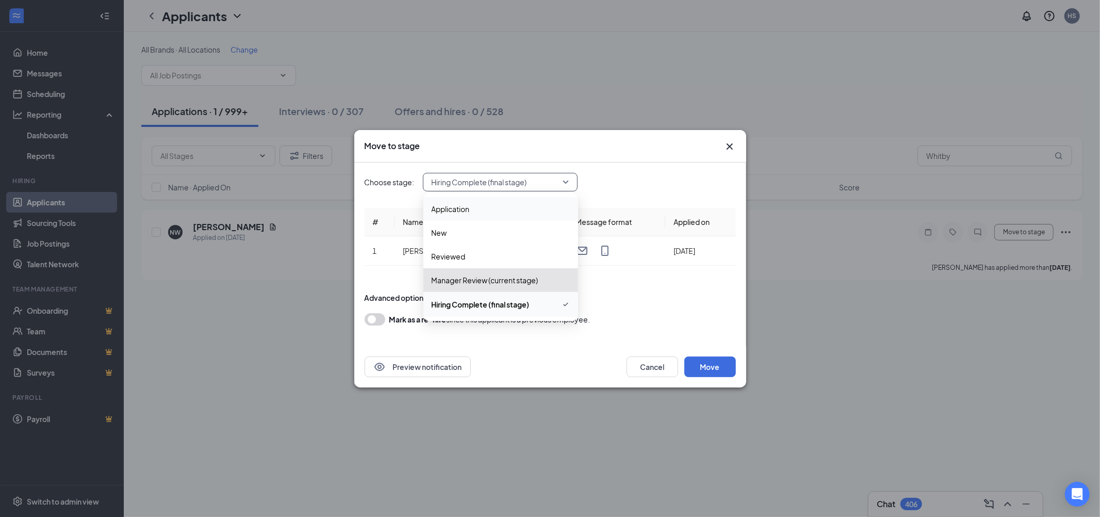
drag, startPoint x: 666, startPoint y: 165, endPoint x: 670, endPoint y: 170, distance: 6.9
click at [666, 165] on div "Choose stage: 3980216 Hiring Complete (final stage) 3980214 3983323 Application…" at bounding box center [550, 254] width 371 height 184
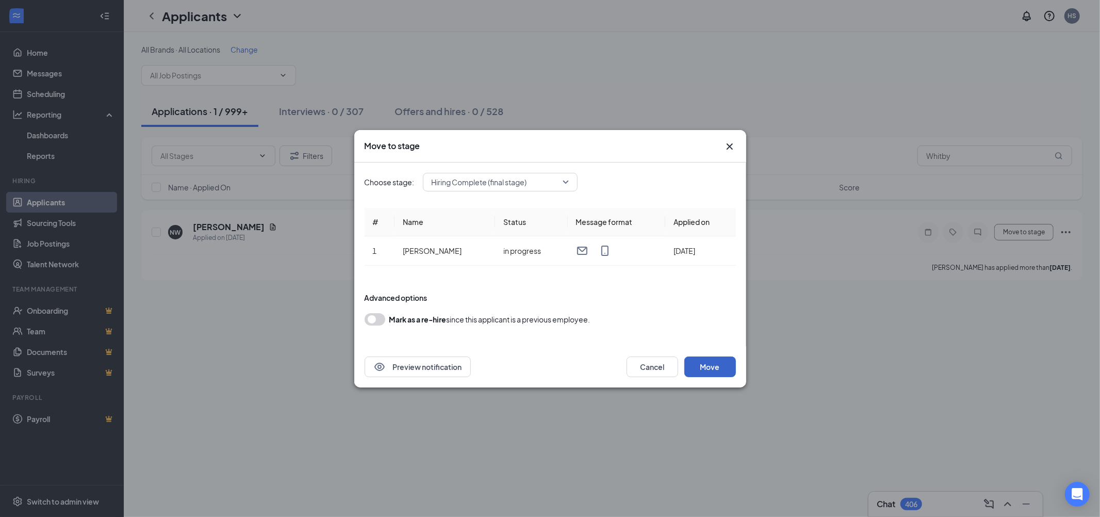
click at [704, 373] on button "Move" at bounding box center [710, 366] width 52 height 21
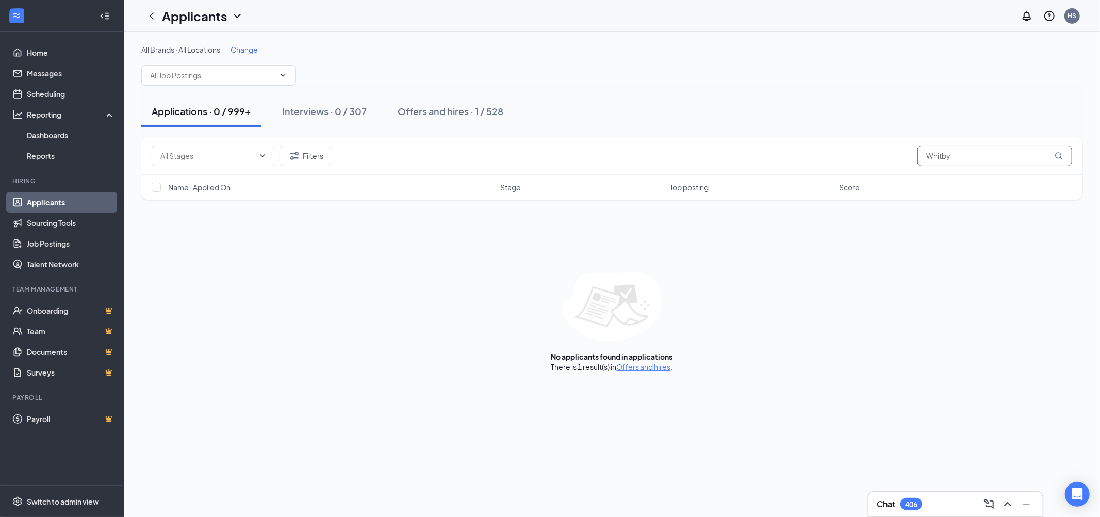
click at [1013, 160] on input "Whitby" at bounding box center [994, 155] width 155 height 21
paste input "allace, [PERSON_NAME]"
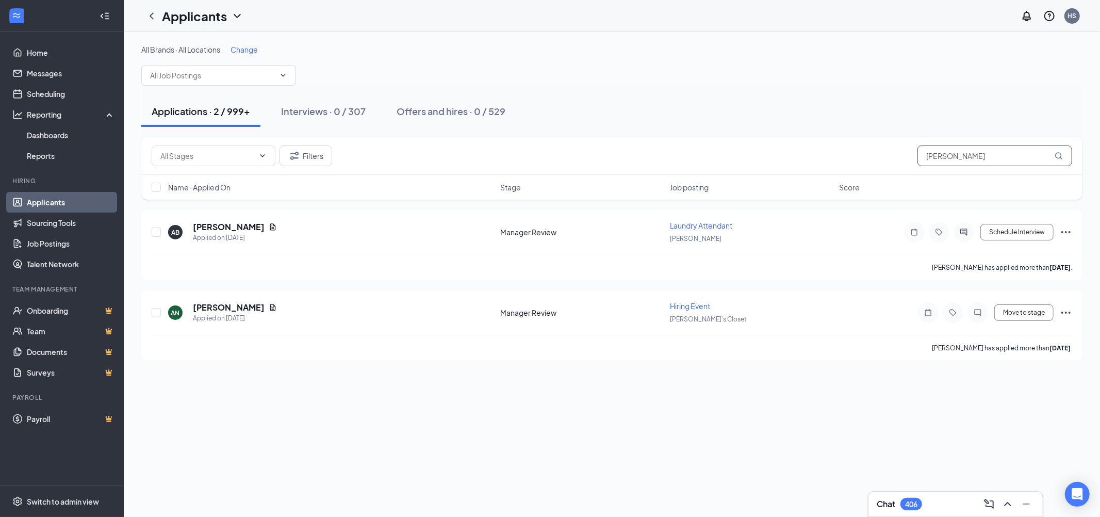
drag, startPoint x: 973, startPoint y: 160, endPoint x: 878, endPoint y: 162, distance: 94.4
click at [878, 162] on div "Filters [PERSON_NAME]" at bounding box center [612, 155] width 921 height 21
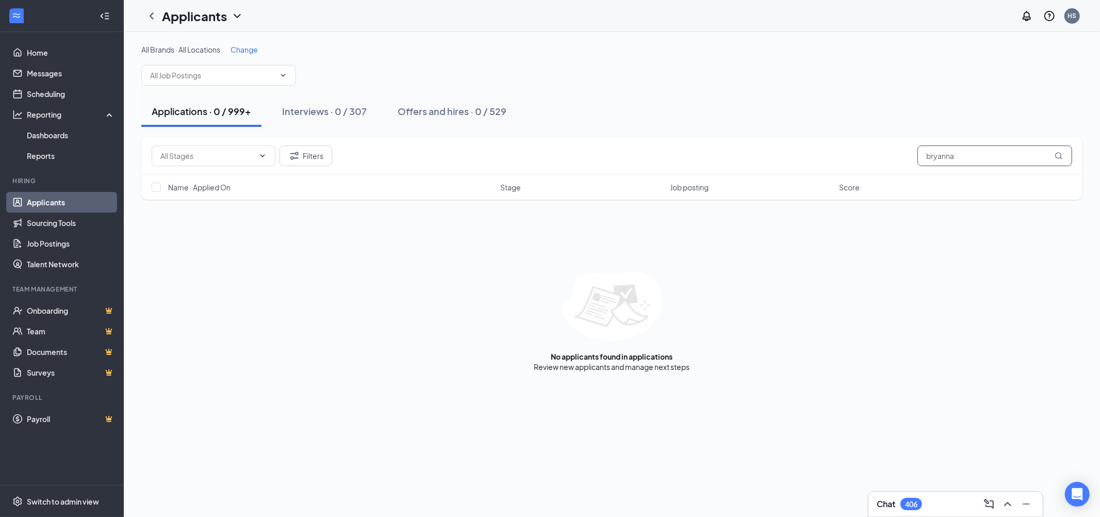
drag, startPoint x: 965, startPoint y: 160, endPoint x: 867, endPoint y: 161, distance: 98.5
click at [867, 161] on div "Filters bryanna" at bounding box center [612, 155] width 921 height 21
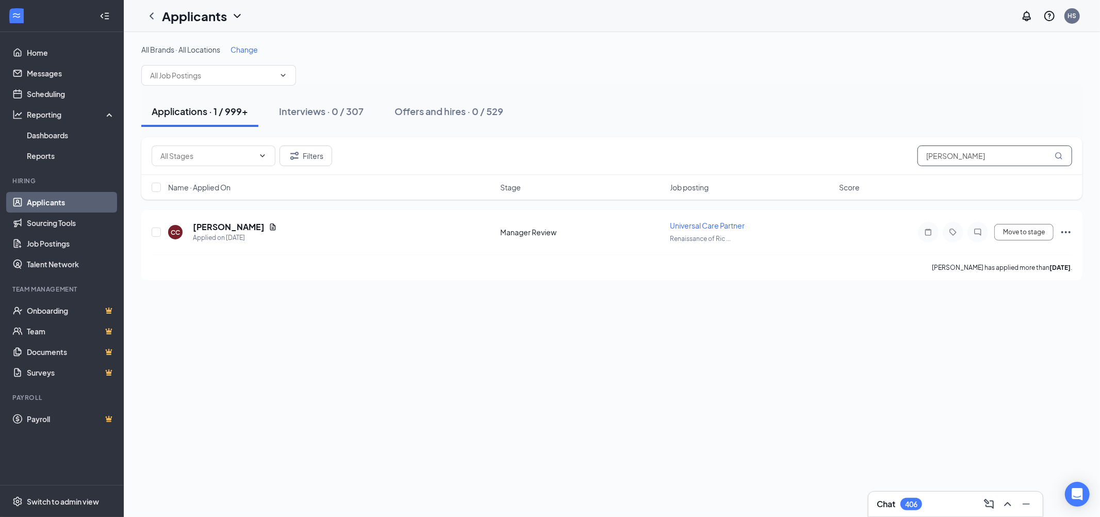
type input "[PERSON_NAME]"
drag, startPoint x: 1023, startPoint y: 229, endPoint x: 1054, endPoint y: 238, distance: 32.3
click at [1023, 229] on button "Move to stage" at bounding box center [1023, 232] width 59 height 17
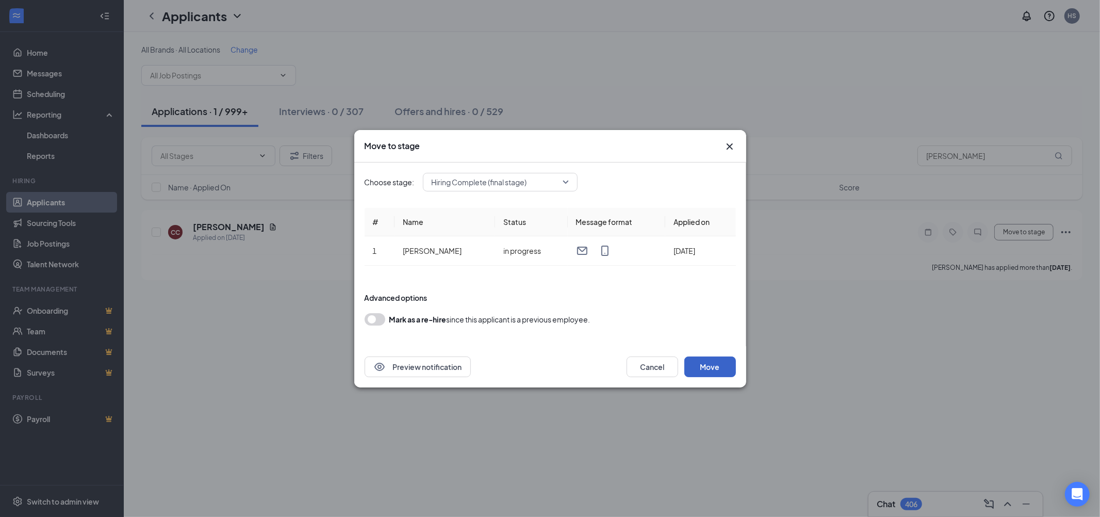
click at [703, 358] on button "Move" at bounding box center [710, 366] width 52 height 21
